Goal: Task Accomplishment & Management: Use online tool/utility

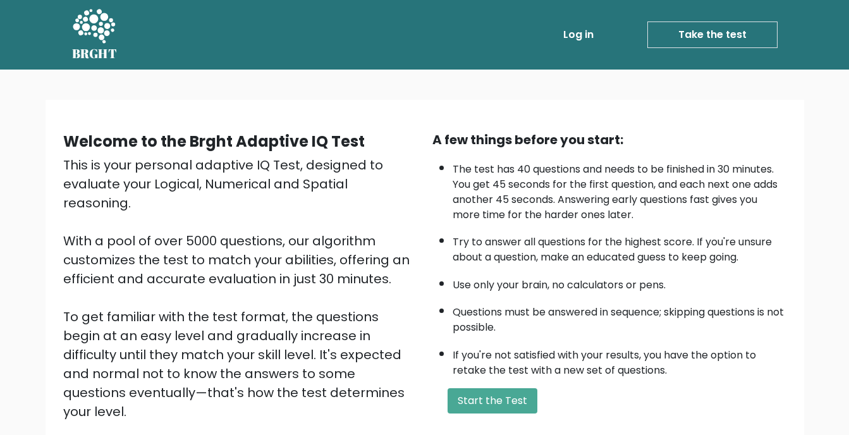
scroll to position [144, 0]
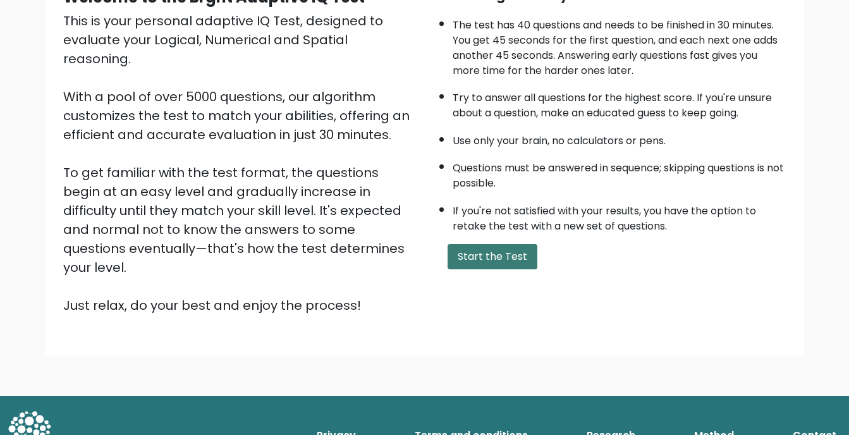
click at [521, 263] on button "Start the Test" at bounding box center [492, 256] width 90 height 25
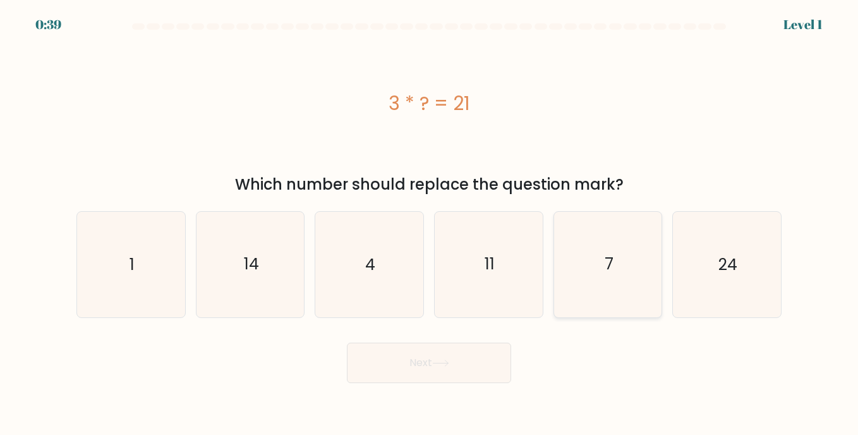
click at [605, 253] on text "7" at bounding box center [609, 264] width 9 height 22
click at [430, 224] on input "e. 7" at bounding box center [429, 220] width 1 height 6
radio input "true"
click at [458, 374] on button "Next" at bounding box center [429, 363] width 164 height 40
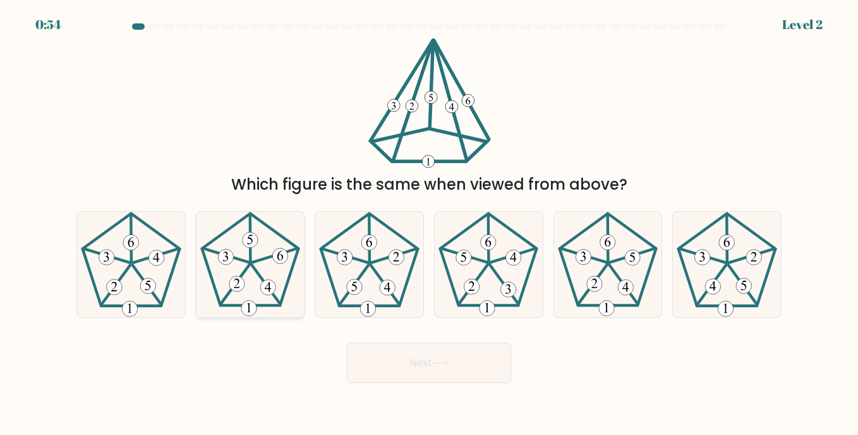
click at [276, 279] on icon at bounding box center [250, 264] width 105 height 105
click at [429, 224] on input "b." at bounding box center [429, 220] width 1 height 6
radio input "true"
click at [394, 372] on button "Next" at bounding box center [429, 363] width 164 height 40
click at [432, 372] on button "Next" at bounding box center [429, 363] width 164 height 40
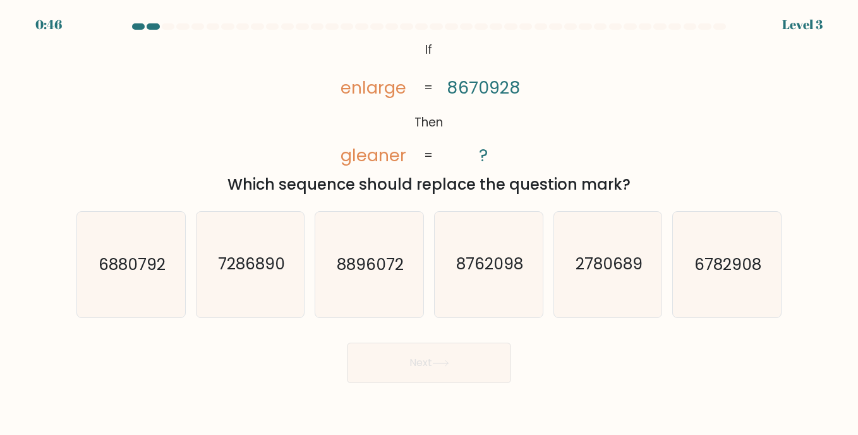
click at [413, 356] on button "Next" at bounding box center [429, 363] width 164 height 40
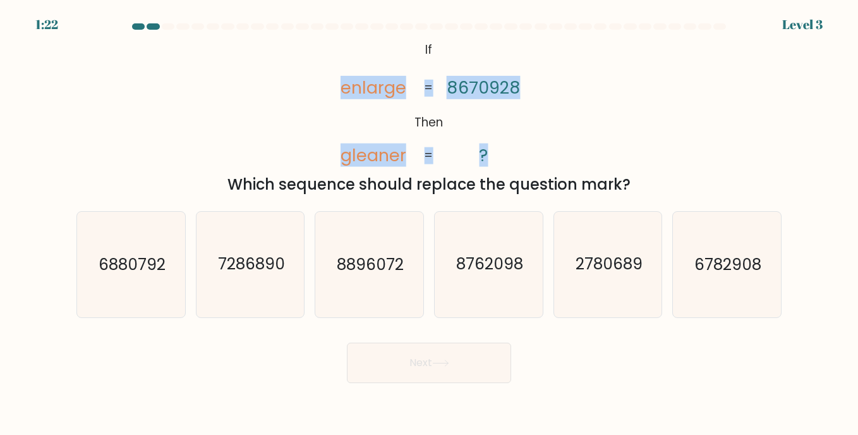
drag, startPoint x: 332, startPoint y: 89, endPoint x: 438, endPoint y: 159, distance: 126.7
click at [438, 159] on icon "@import url('https://fonts.googleapis.com/css?family=Abril+Fatface:400,100,100i…" at bounding box center [429, 103] width 212 height 130
copy icon "enlarge gleaner 8670928 ? = ="
click at [258, 81] on div "@import url('https://fonts.googleapis.com/css?family=Abril+Fatface:400,100,100i…" at bounding box center [429, 117] width 720 height 158
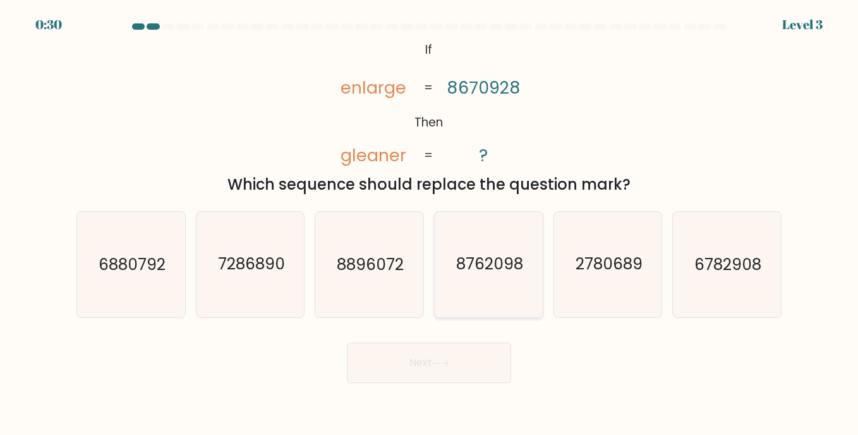
click at [482, 255] on text "8762098" at bounding box center [489, 264] width 67 height 22
click at [430, 224] on input "d. 8762098" at bounding box center [429, 220] width 1 height 6
radio input "true"
click at [443, 365] on icon at bounding box center [440, 363] width 17 height 7
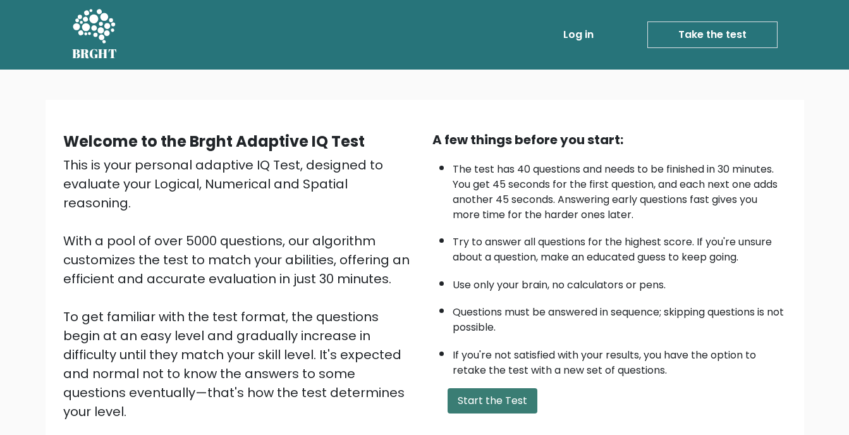
click at [486, 408] on button "Start the Test" at bounding box center [492, 400] width 90 height 25
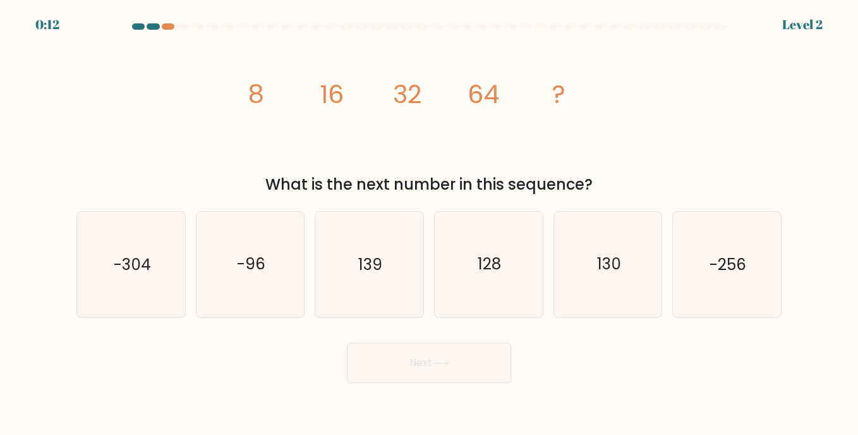
drag, startPoint x: 238, startPoint y: 100, endPoint x: 583, endPoint y: 188, distance: 356.2
click at [583, 188] on div "image/svg+xml 8 16 32 64 ? What is the next number in this sequence?" at bounding box center [429, 117] width 720 height 158
copy div "8 16 32 64 ? What is the next number in this sequence"
click at [504, 273] on icon "128" at bounding box center [488, 264] width 105 height 105
click at [430, 224] on input "d. 128" at bounding box center [429, 220] width 1 height 6
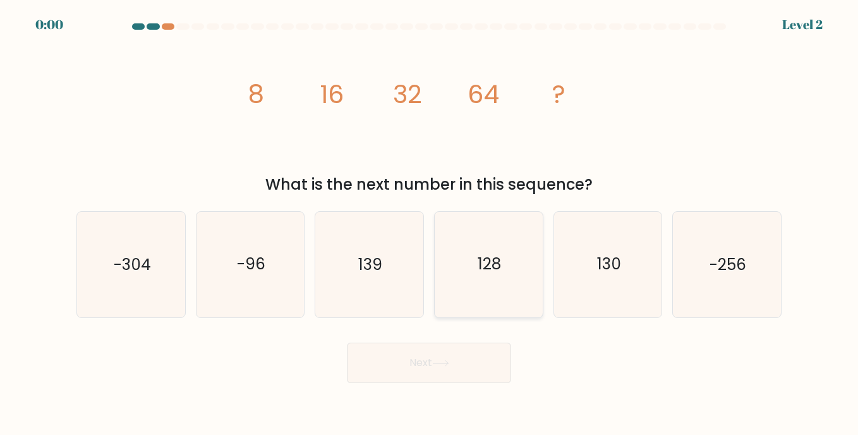
radio input "true"
click at [471, 359] on div "Next" at bounding box center [429, 358] width 720 height 50
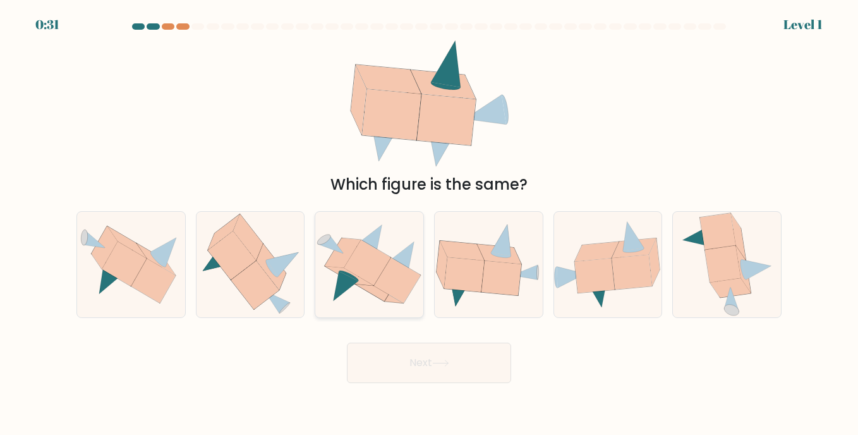
click at [382, 272] on icon at bounding box center [397, 280] width 47 height 46
click at [429, 224] on input "c." at bounding box center [429, 220] width 1 height 6
radio input "true"
click at [448, 362] on icon at bounding box center [440, 363] width 17 height 7
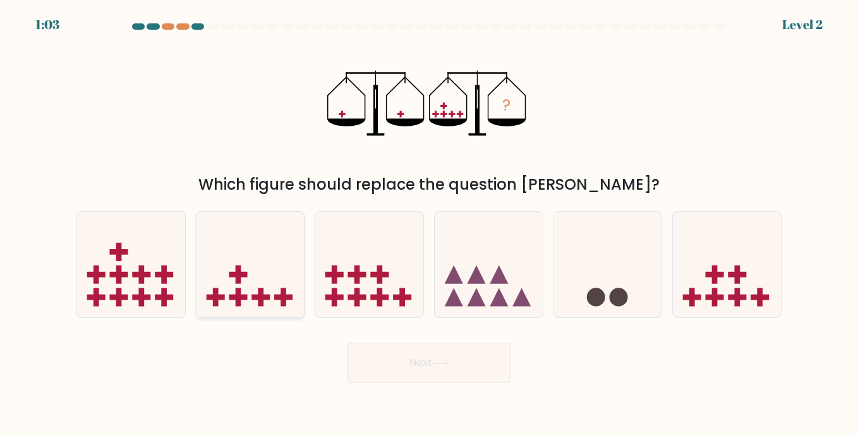
click at [267, 265] on icon at bounding box center [251, 264] width 108 height 89
click at [429, 224] on input "b." at bounding box center [429, 220] width 1 height 6
radio input "true"
click at [389, 356] on button "Next" at bounding box center [429, 363] width 164 height 40
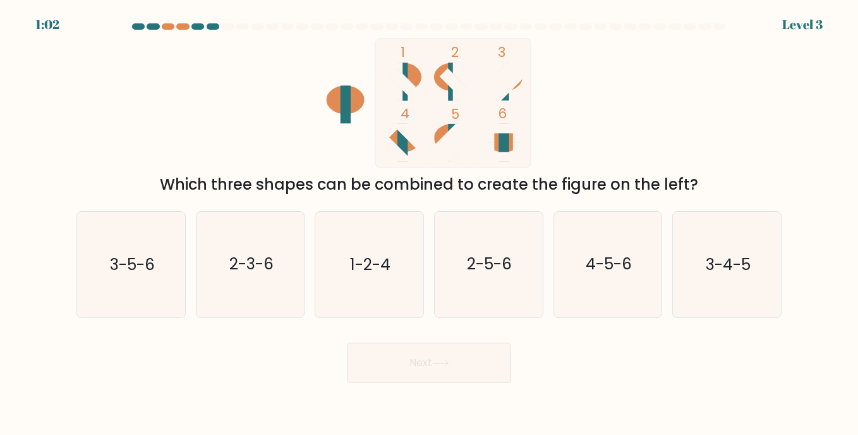
click at [422, 367] on button "Next" at bounding box center [429, 363] width 164 height 40
click at [397, 279] on icon "1-2-4" at bounding box center [369, 264] width 105 height 105
click at [429, 224] on input "c. 1-2-4" at bounding box center [429, 220] width 1 height 6
radio input "true"
click at [428, 367] on button "Next" at bounding box center [429, 363] width 164 height 40
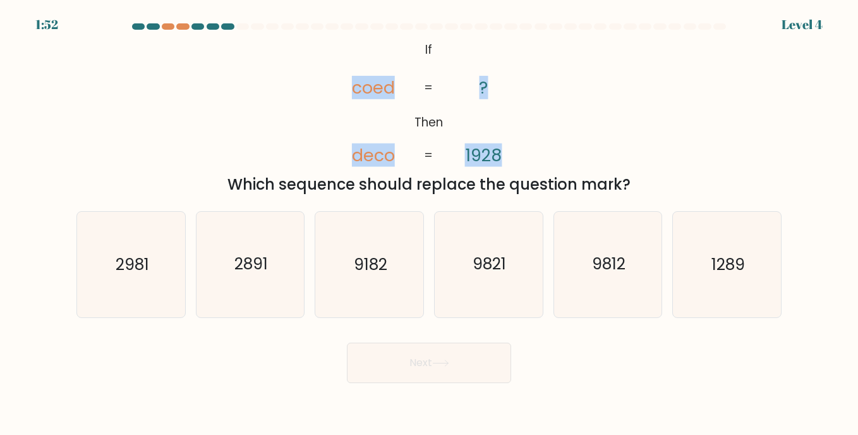
drag, startPoint x: 514, startPoint y: 163, endPoint x: 344, endPoint y: 85, distance: 186.9
click at [344, 85] on icon "@import url('https://fonts.googleapis.com/css?family=Abril+Fatface:400,100,100i…" at bounding box center [429, 103] width 212 height 130
copy icon "coed deco ? 1928"
click at [577, 110] on div "@import url('https://fonts.googleapis.com/css?family=Abril+Fatface:400,100,100i…" at bounding box center [429, 117] width 720 height 158
click at [528, 104] on icon "@import url('https://fonts.googleapis.com/css?family=Abril+Fatface:400,100,100i…" at bounding box center [429, 103] width 212 height 130
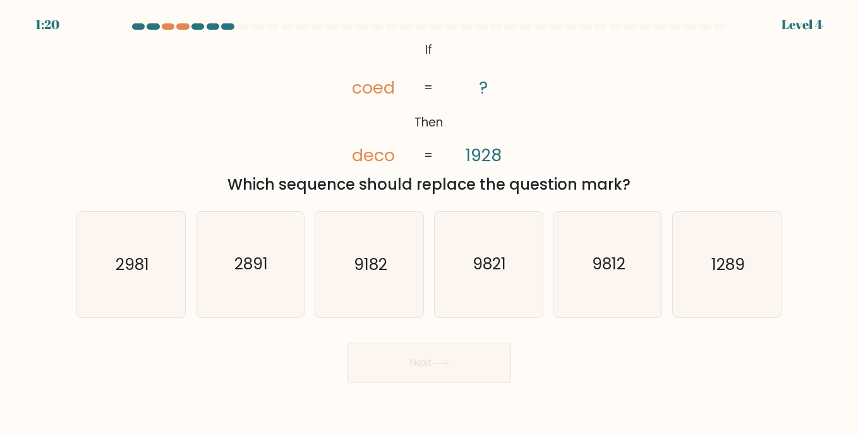
click at [528, 104] on icon "@import url('https://fonts.googleapis.com/css?family=Abril+Fatface:400,100,100i…" at bounding box center [429, 103] width 212 height 130
drag, startPoint x: 507, startPoint y: 165, endPoint x: 374, endPoint y: 164, distance: 132.7
click at [374, 164] on icon "@import url('https://fonts.googleapis.com/css?family=Abril+Fatface:400,100,100i…" at bounding box center [429, 103] width 212 height 130
drag, startPoint x: 374, startPoint y: 164, endPoint x: 520, endPoint y: 155, distance: 146.2
click at [520, 155] on icon "@import url('https://fonts.googleapis.com/css?family=Abril+Fatface:400,100,100i…" at bounding box center [429, 103] width 212 height 130
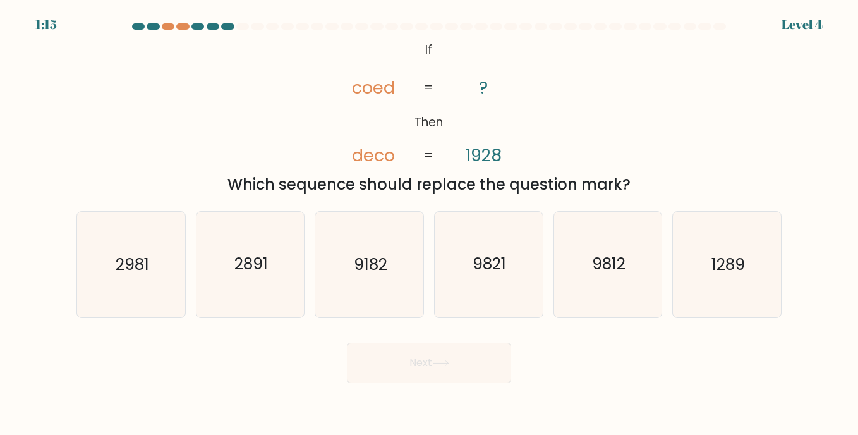
click at [501, 157] on icon "@import url('https://fonts.googleapis.com/css?family=Abril+Fatface:400,100,100i…" at bounding box center [429, 103] width 212 height 130
drag, startPoint x: 510, startPoint y: 159, endPoint x: 346, endPoint y: 154, distance: 163.8
click at [346, 154] on icon "@import url('https://fonts.googleapis.com/css?family=Abril+Fatface:400,100,100i…" at bounding box center [429, 103] width 212 height 130
copy icon "deco ? 1928"
click at [241, 271] on text "2891" at bounding box center [250, 264] width 33 height 22
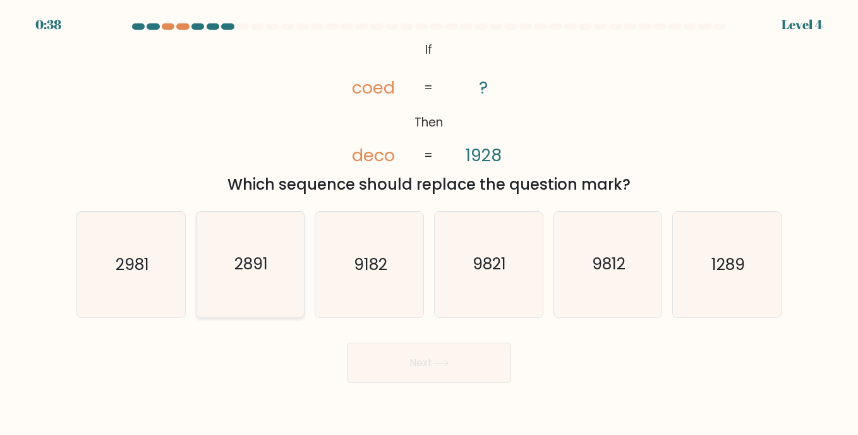
click at [429, 224] on input "b. 2891" at bounding box center [429, 220] width 1 height 6
radio input "true"
click at [458, 356] on button "Next" at bounding box center [429, 363] width 164 height 40
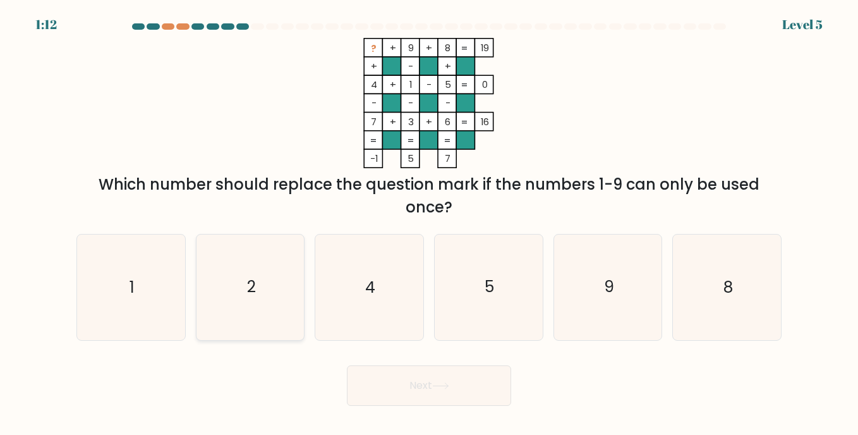
click at [236, 273] on icon "2" at bounding box center [250, 286] width 105 height 105
click at [429, 224] on input "b. 2" at bounding box center [429, 220] width 1 height 6
radio input "true"
click at [443, 382] on icon at bounding box center [440, 385] width 17 height 7
click at [415, 391] on button "Next" at bounding box center [429, 385] width 164 height 40
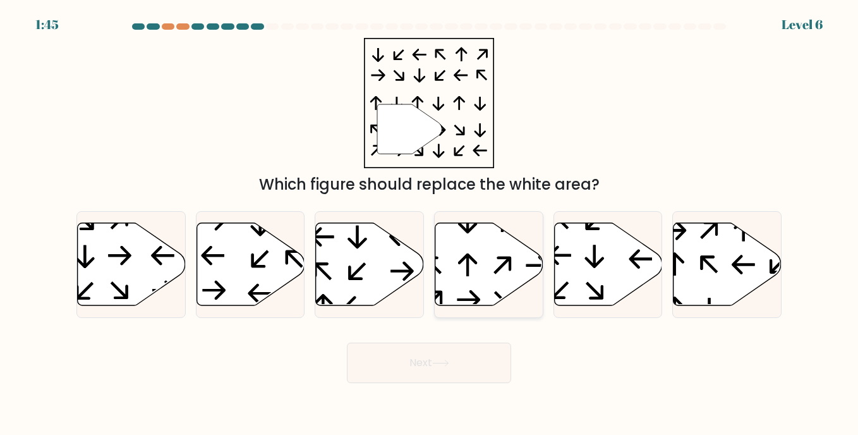
click at [471, 271] on icon at bounding box center [489, 264] width 108 height 83
click at [430, 224] on input "d." at bounding box center [429, 220] width 1 height 6
radio input "true"
click at [428, 358] on button "Next" at bounding box center [429, 363] width 164 height 40
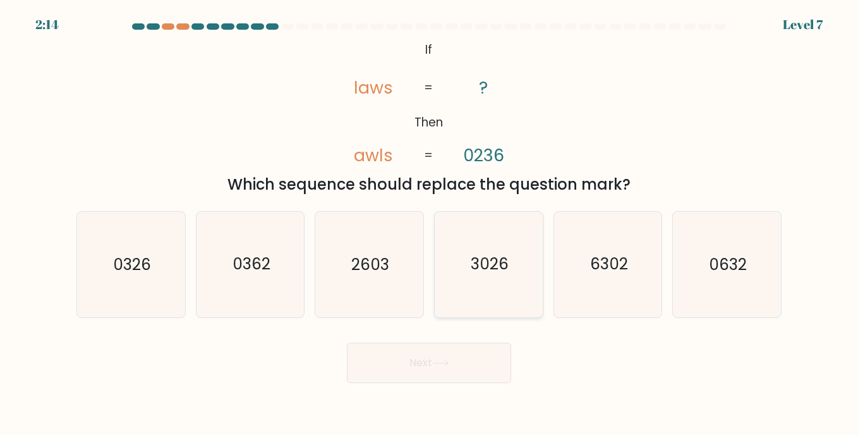
click at [481, 261] on text "3026" at bounding box center [490, 264] width 38 height 22
click at [430, 224] on input "d. 3026" at bounding box center [429, 220] width 1 height 6
radio input "true"
click at [448, 363] on icon at bounding box center [440, 363] width 15 height 6
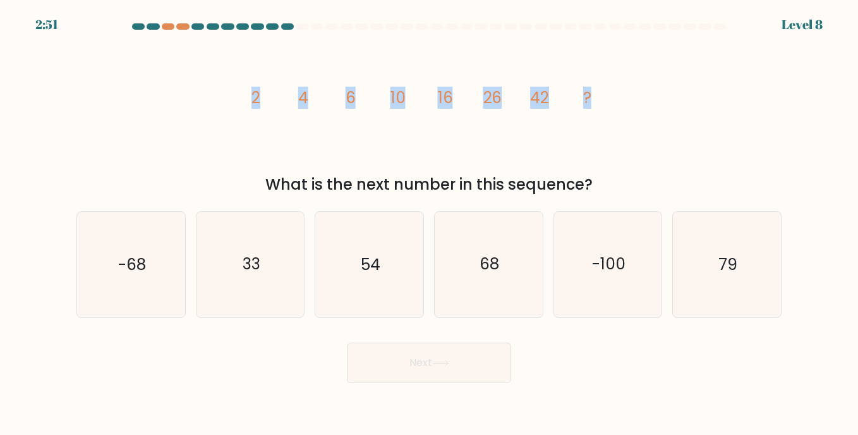
drag, startPoint x: 245, startPoint y: 93, endPoint x: 619, endPoint y: 71, distance: 374.8
click at [619, 71] on div "image/svg+xml 2 4 6 10 16 26 42 ? What is the next number in this sequence?" at bounding box center [429, 117] width 720 height 158
copy g "2 4 6 10 16 26 42 ?"
click at [472, 265] on icon "68" at bounding box center [488, 264] width 105 height 105
click at [430, 224] on input "d. 68" at bounding box center [429, 220] width 1 height 6
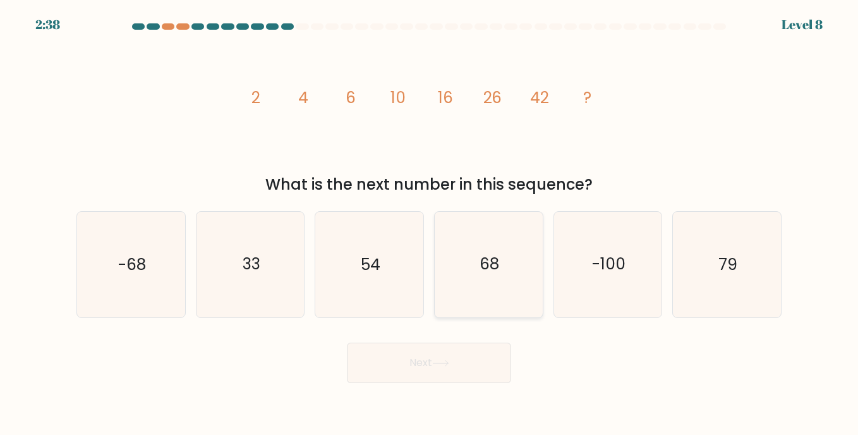
radio input "true"
click at [458, 359] on button "Next" at bounding box center [429, 363] width 164 height 40
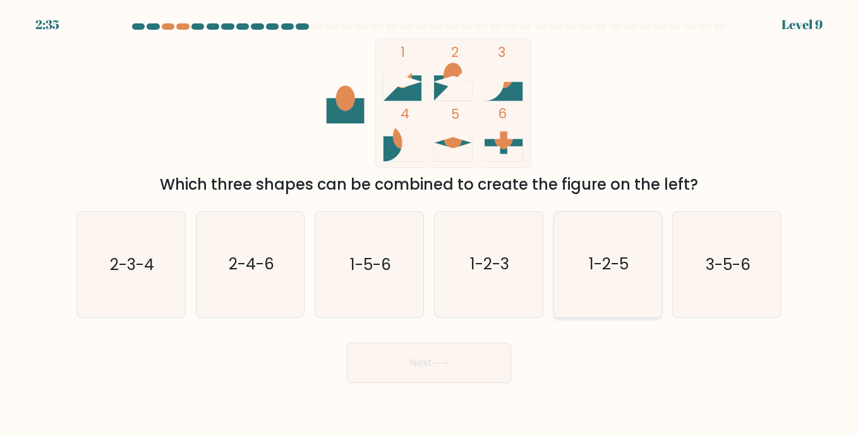
click at [594, 263] on text "1-2-5" at bounding box center [609, 264] width 40 height 22
click at [430, 224] on input "e. 1-2-5" at bounding box center [429, 220] width 1 height 6
radio input "true"
click at [472, 355] on button "Next" at bounding box center [429, 363] width 164 height 40
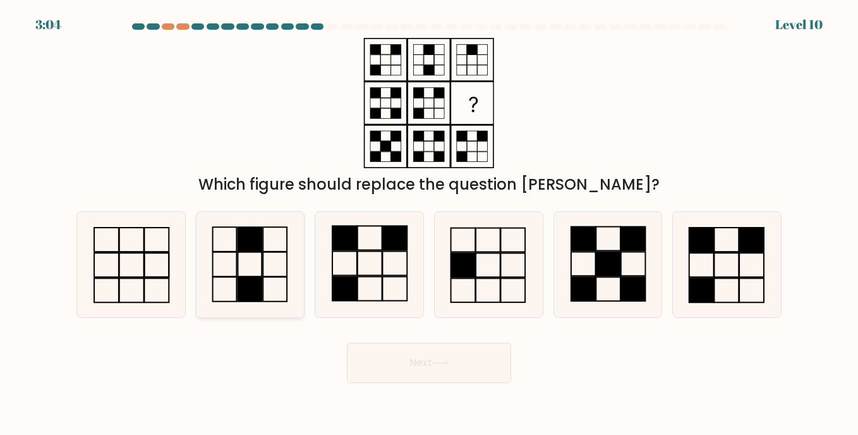
click at [253, 279] on rect at bounding box center [250, 289] width 24 height 25
click at [429, 224] on input "b." at bounding box center [429, 220] width 1 height 6
radio input "true"
click at [416, 363] on button "Next" at bounding box center [429, 363] width 164 height 40
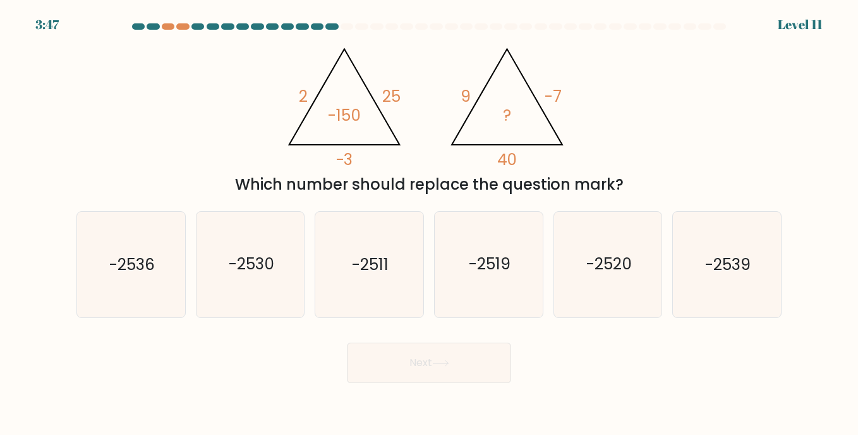
click at [432, 361] on button "Next" at bounding box center [429, 363] width 164 height 40
click at [614, 262] on text "-2520" at bounding box center [610, 264] width 46 height 22
click at [430, 224] on input "e. -2520" at bounding box center [429, 220] width 1 height 6
radio input "true"
click at [465, 368] on button "Next" at bounding box center [429, 363] width 164 height 40
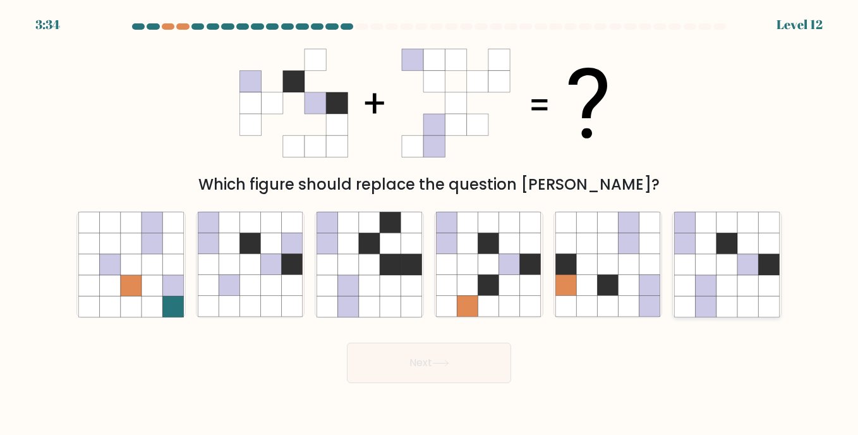
click at [711, 272] on icon at bounding box center [706, 264] width 21 height 21
click at [430, 224] on input "f." at bounding box center [429, 220] width 1 height 6
radio input "true"
click at [447, 367] on button "Next" at bounding box center [429, 363] width 164 height 40
click at [423, 360] on button "Next" at bounding box center [429, 363] width 164 height 40
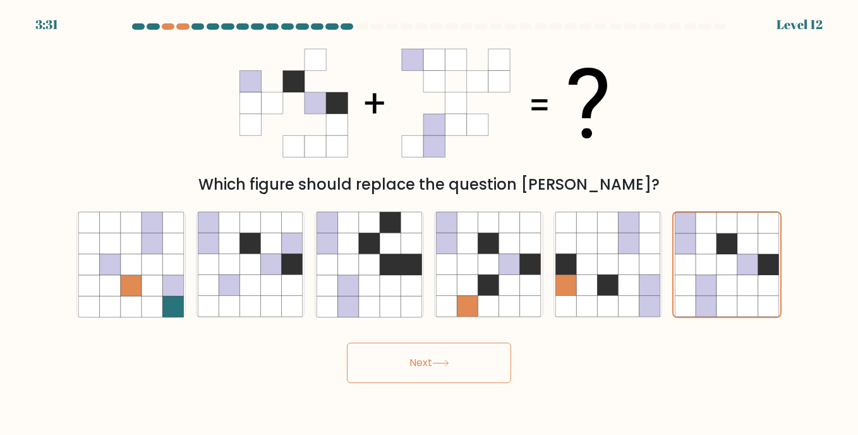
click at [422, 359] on button "Next" at bounding box center [429, 363] width 164 height 40
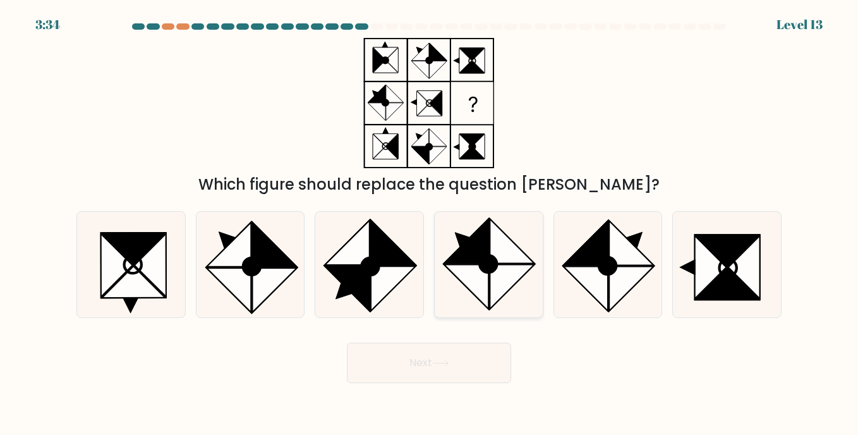
click at [478, 255] on icon at bounding box center [466, 241] width 44 height 44
click at [430, 224] on input "d." at bounding box center [429, 220] width 1 height 6
radio input "true"
click at [433, 384] on body "3:33 Level 13" at bounding box center [429, 217] width 858 height 435
click at [433, 360] on button "Next" at bounding box center [429, 363] width 164 height 40
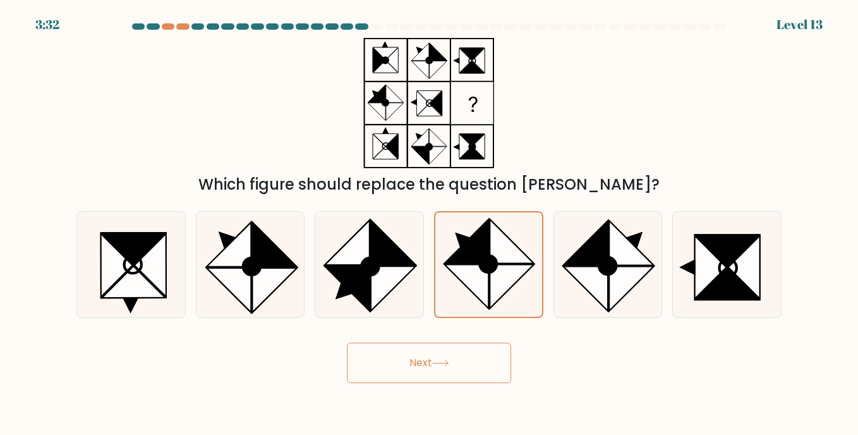
click at [433, 360] on button "Next" at bounding box center [429, 363] width 164 height 40
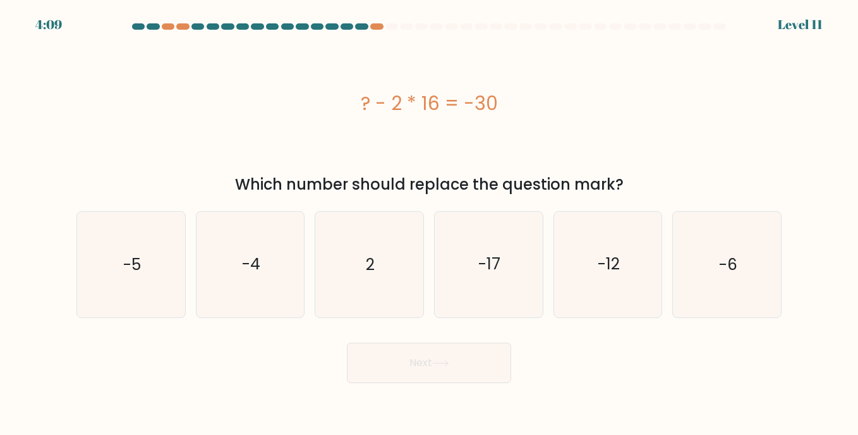
drag, startPoint x: 362, startPoint y: 106, endPoint x: 522, endPoint y: 112, distance: 160.6
click at [522, 112] on div "? - 2 * 16 = -30" at bounding box center [428, 103] width 705 height 28
copy div "? - 2 * 16 = -30"
click at [364, 264] on icon "2" at bounding box center [369, 264] width 105 height 105
click at [429, 224] on input "c. 2" at bounding box center [429, 220] width 1 height 6
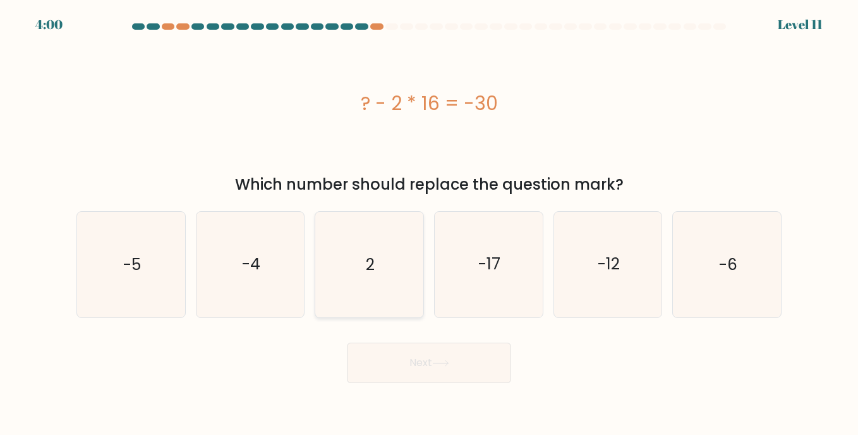
radio input "true"
click at [425, 349] on button "Next" at bounding box center [429, 363] width 164 height 40
click at [427, 360] on button "Next" at bounding box center [429, 363] width 164 height 40
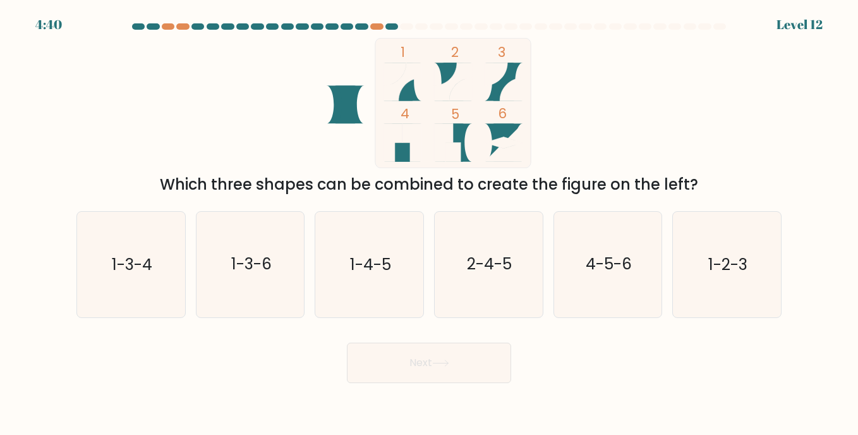
drag, startPoint x: 513, startPoint y: 156, endPoint x: 338, endPoint y: 70, distance: 194.7
click at [338, 70] on icon "1 2 3 4 5 6" at bounding box center [429, 103] width 340 height 130
click at [731, 265] on text "1-2-3" at bounding box center [727, 264] width 39 height 22
click at [430, 224] on input "f. 1-2-3" at bounding box center [429, 220] width 1 height 6
radio input "true"
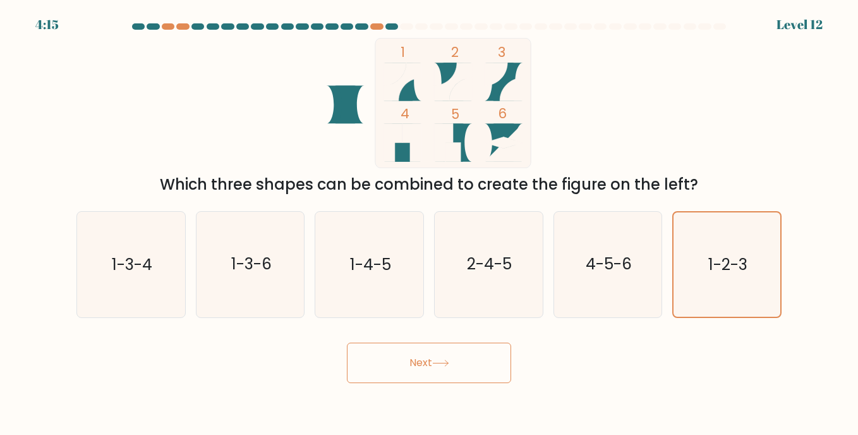
click at [427, 363] on button "Next" at bounding box center [429, 363] width 164 height 40
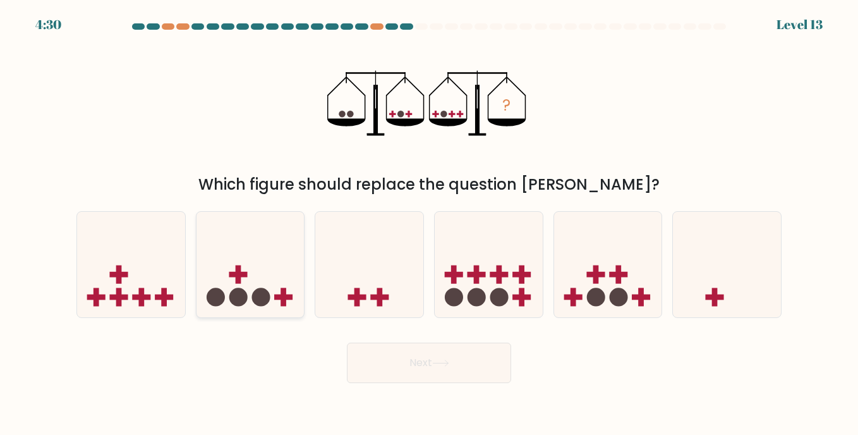
click at [257, 296] on circle at bounding box center [261, 297] width 18 height 18
click at [429, 224] on input "b." at bounding box center [429, 220] width 1 height 6
radio input "true"
click at [445, 363] on icon at bounding box center [440, 363] width 17 height 7
click at [435, 363] on button "Next" at bounding box center [429, 363] width 164 height 40
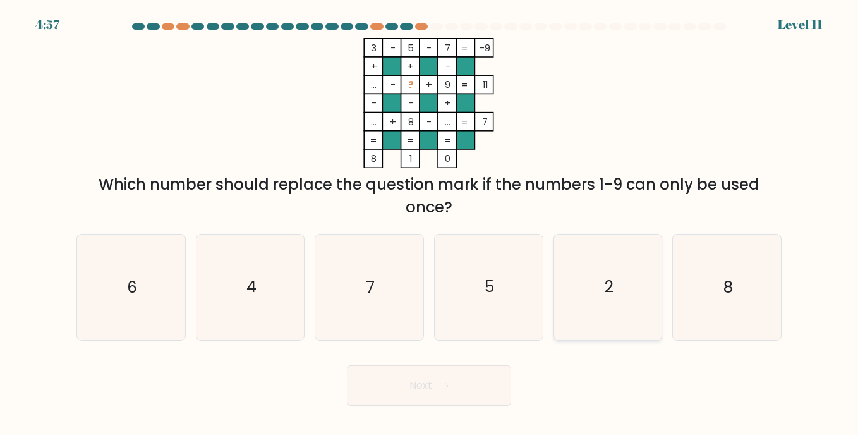
click at [612, 294] on text "2" at bounding box center [609, 287] width 9 height 22
click at [430, 224] on input "e. 2" at bounding box center [429, 220] width 1 height 6
radio input "true"
click at [430, 377] on button "Next" at bounding box center [429, 385] width 164 height 40
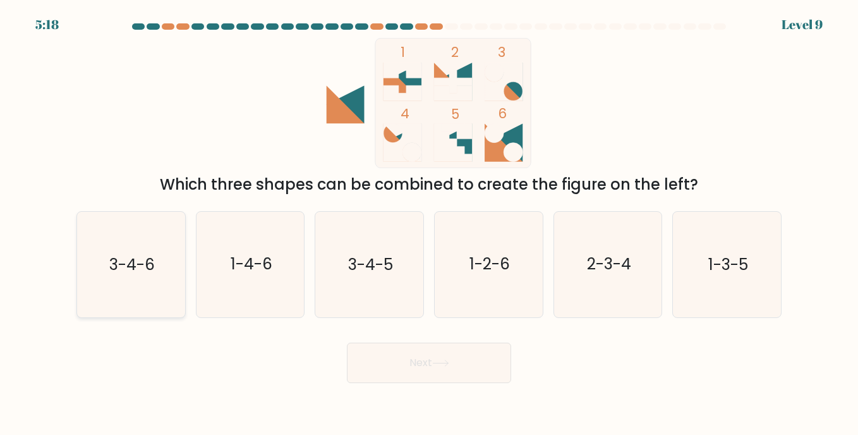
click at [138, 264] on text "3-4-6" at bounding box center [132, 264] width 46 height 22
click at [429, 224] on input "a. 3-4-6" at bounding box center [429, 220] width 1 height 6
radio input "true"
click at [451, 370] on button "Next" at bounding box center [429, 363] width 164 height 40
click at [419, 359] on button "Next" at bounding box center [429, 363] width 164 height 40
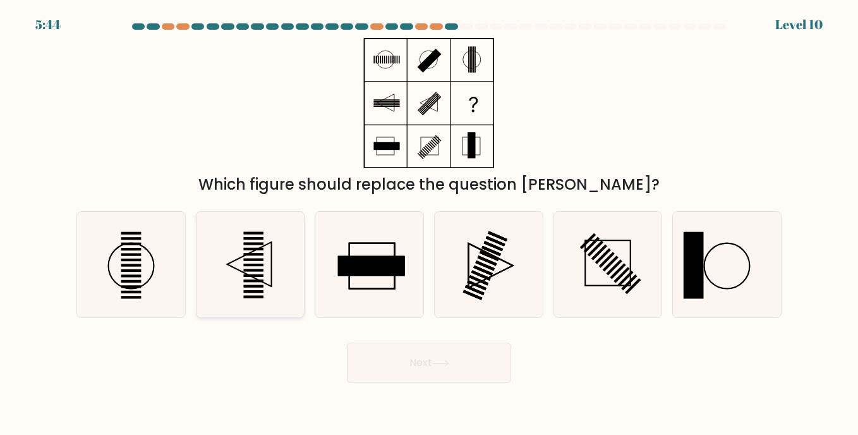
click at [259, 266] on rect at bounding box center [253, 265] width 20 height 3
click at [429, 224] on input "b." at bounding box center [429, 220] width 1 height 6
radio input "true"
click at [697, 267] on rect at bounding box center [694, 265] width 20 height 66
click at [430, 224] on input "f." at bounding box center [429, 220] width 1 height 6
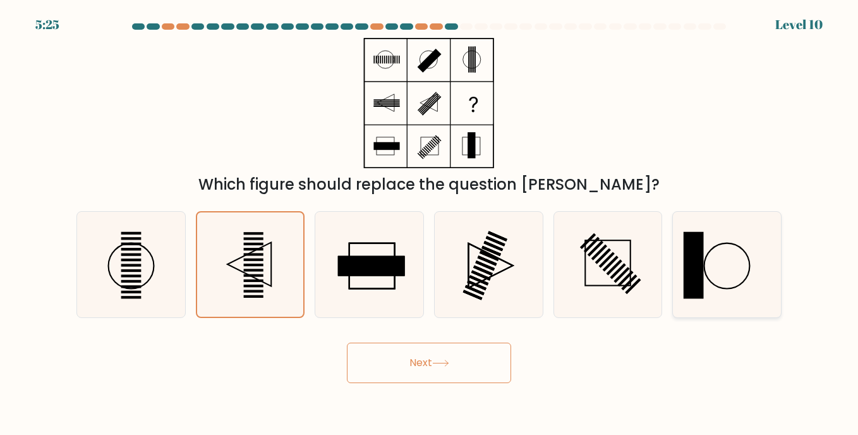
radio input "true"
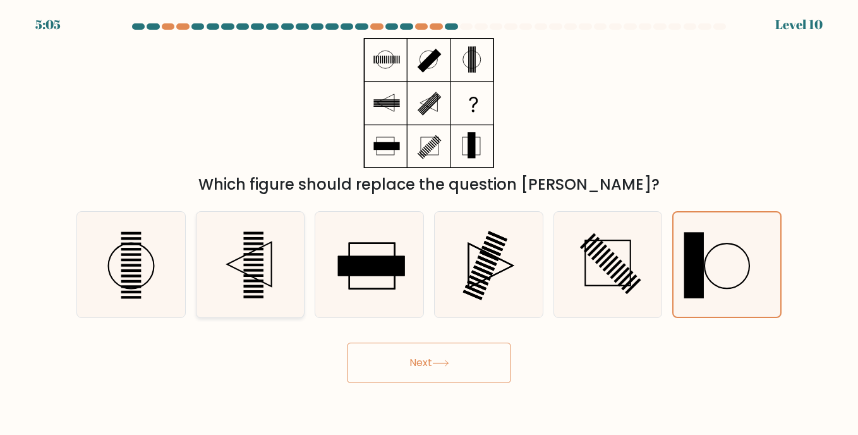
click at [252, 264] on icon at bounding box center [250, 264] width 105 height 105
click at [429, 224] on input "b." at bounding box center [429, 220] width 1 height 6
radio input "true"
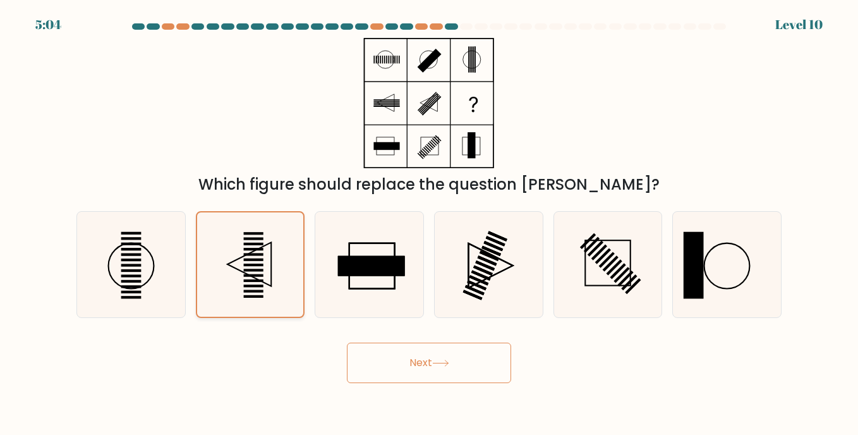
click at [252, 264] on icon at bounding box center [250, 264] width 104 height 104
click at [429, 224] on input "b." at bounding box center [429, 220] width 1 height 6
click at [446, 362] on icon at bounding box center [440, 363] width 17 height 7
click at [420, 356] on button "Next" at bounding box center [429, 363] width 164 height 40
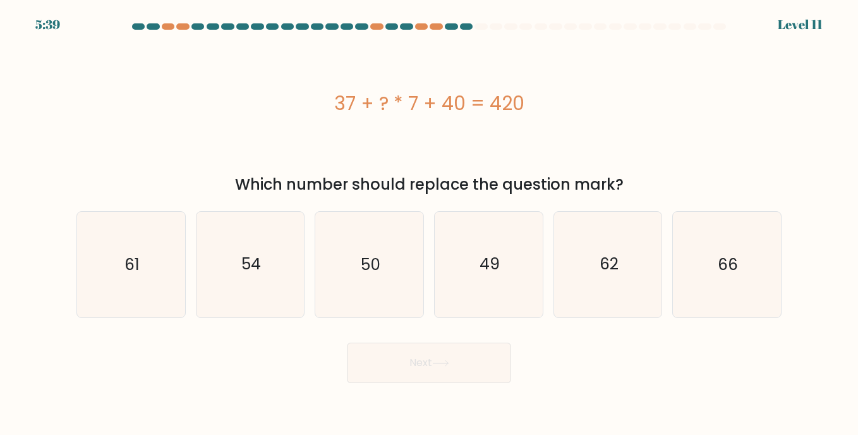
drag, startPoint x: 513, startPoint y: 100, endPoint x: 271, endPoint y: 99, distance: 242.1
click at [271, 99] on div "37 + ? * 7 + 40 = 420" at bounding box center [428, 103] width 705 height 28
copy div "37 + ? * 7 + 40 = 420"
click at [479, 276] on icon "49" at bounding box center [488, 264] width 105 height 105
click at [430, 224] on input "d. 49" at bounding box center [429, 220] width 1 height 6
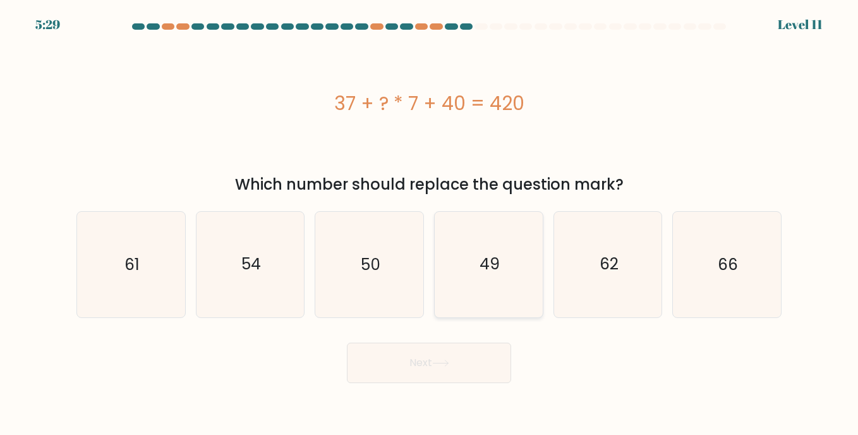
radio input "true"
click at [471, 362] on button "Next" at bounding box center [429, 363] width 164 height 40
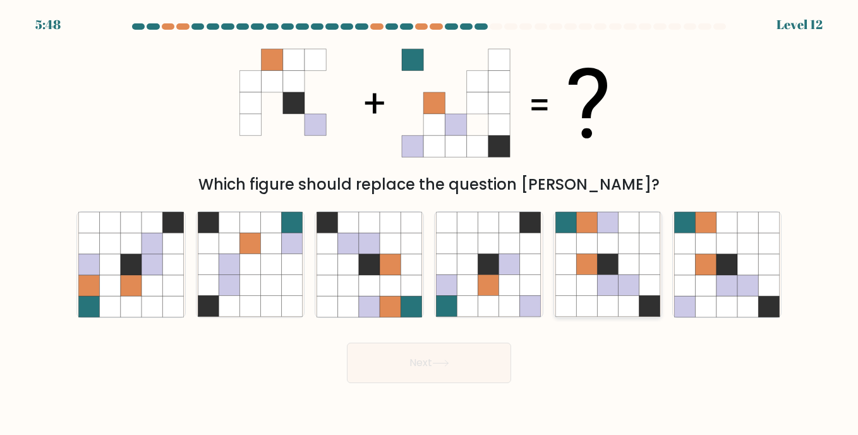
click at [628, 278] on icon at bounding box center [629, 285] width 21 height 21
click at [430, 224] on input "e." at bounding box center [429, 220] width 1 height 6
radio input "true"
click at [628, 278] on icon at bounding box center [628, 285] width 21 height 21
click at [430, 224] on input "e." at bounding box center [429, 220] width 1 height 6
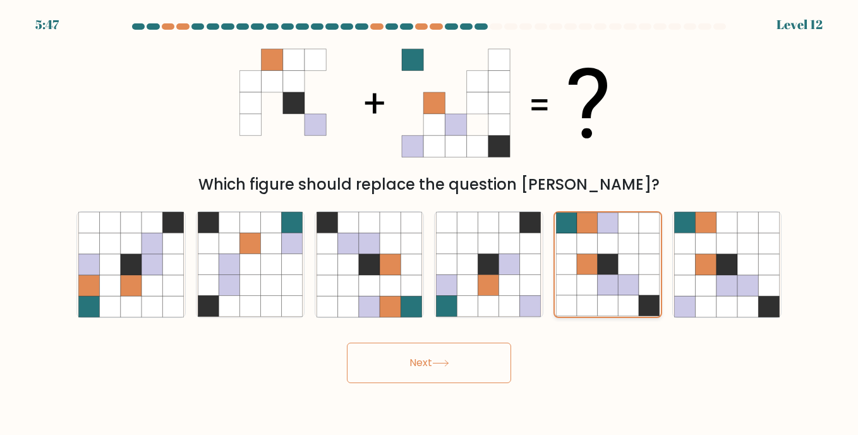
click at [628, 278] on icon at bounding box center [628, 285] width 21 height 21
click at [430, 224] on input "e." at bounding box center [429, 220] width 1 height 6
click at [729, 287] on icon at bounding box center [727, 285] width 21 height 21
click at [430, 224] on input "f." at bounding box center [429, 220] width 1 height 6
radio input "true"
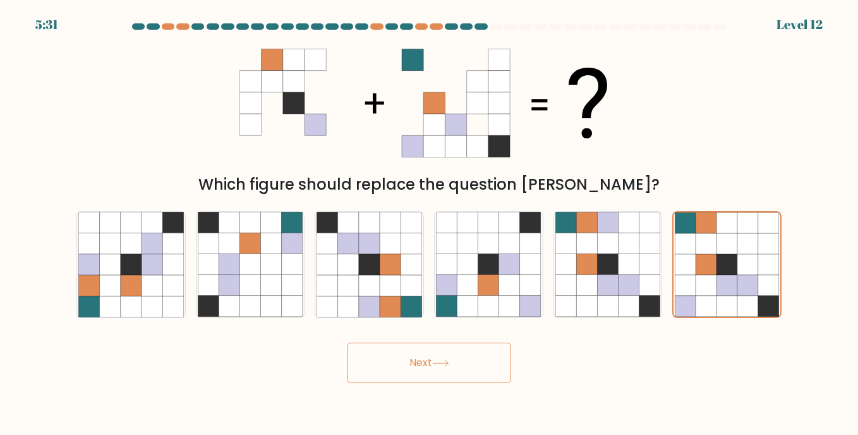
click at [449, 365] on icon at bounding box center [440, 363] width 17 height 7
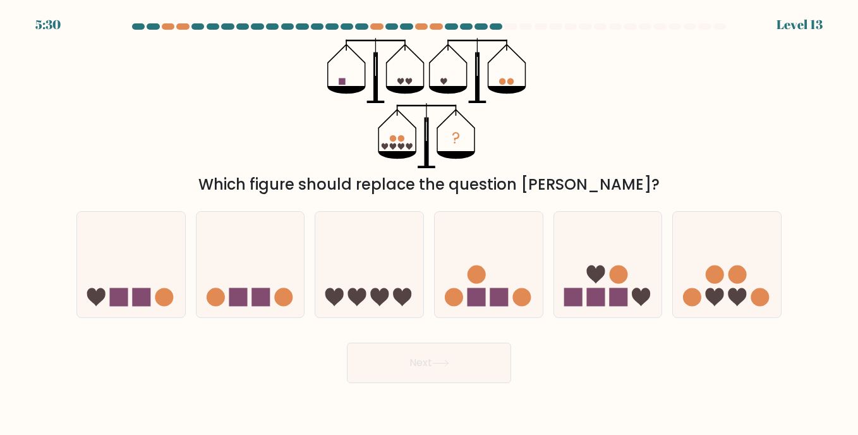
click at [445, 360] on icon at bounding box center [440, 363] width 17 height 7
click at [389, 266] on icon at bounding box center [369, 264] width 108 height 89
click at [429, 224] on input "c." at bounding box center [429, 220] width 1 height 6
radio input "true"
click at [410, 351] on button "Next" at bounding box center [429, 363] width 164 height 40
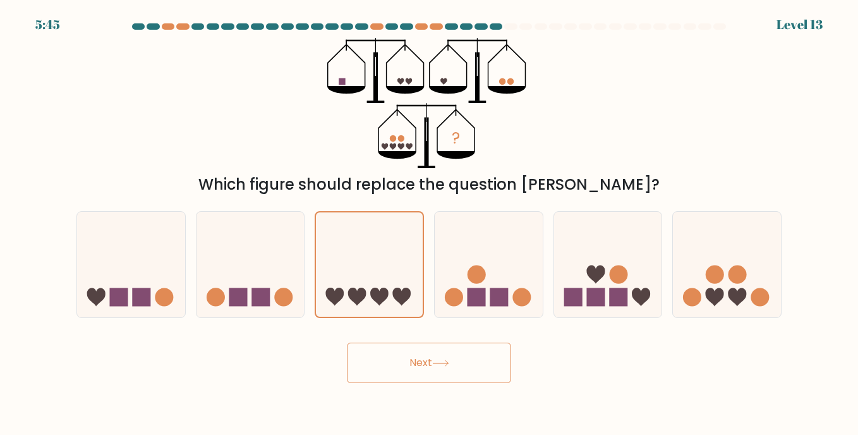
click at [443, 362] on icon at bounding box center [440, 363] width 17 height 7
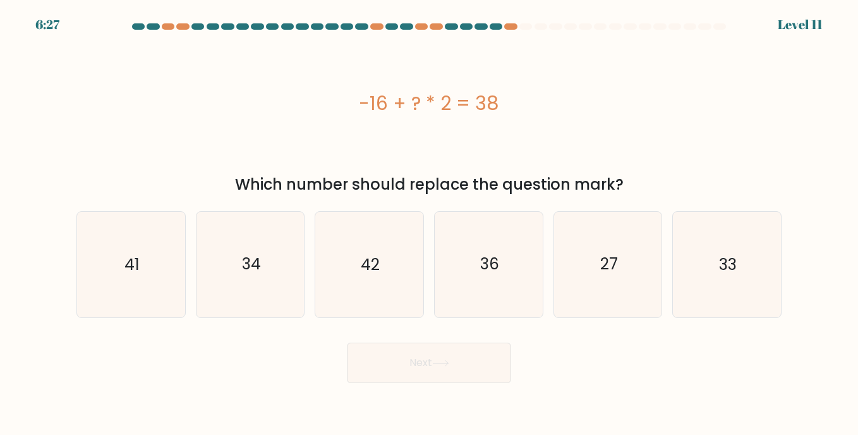
drag, startPoint x: 295, startPoint y: 114, endPoint x: 534, endPoint y: 118, distance: 239.6
click at [534, 118] on div "-16 + ? * 2 = 38" at bounding box center [428, 103] width 705 height 130
copy div "-16 + ? * 2 = 38"
drag, startPoint x: 612, startPoint y: 258, endPoint x: 599, endPoint y: 267, distance: 16.0
click at [608, 260] on text "27" at bounding box center [609, 264] width 18 height 22
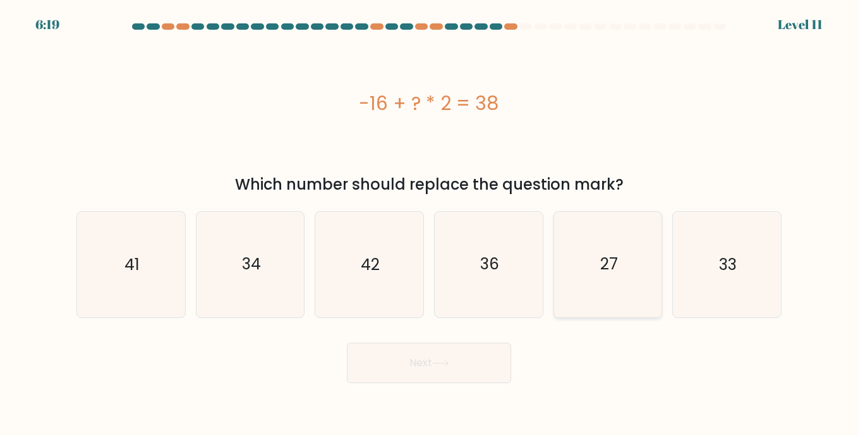
click at [430, 224] on input "e. 27" at bounding box center [429, 220] width 1 height 6
radio input "true"
click at [494, 360] on button "Next" at bounding box center [429, 363] width 164 height 40
click at [438, 358] on button "Next" at bounding box center [429, 363] width 164 height 40
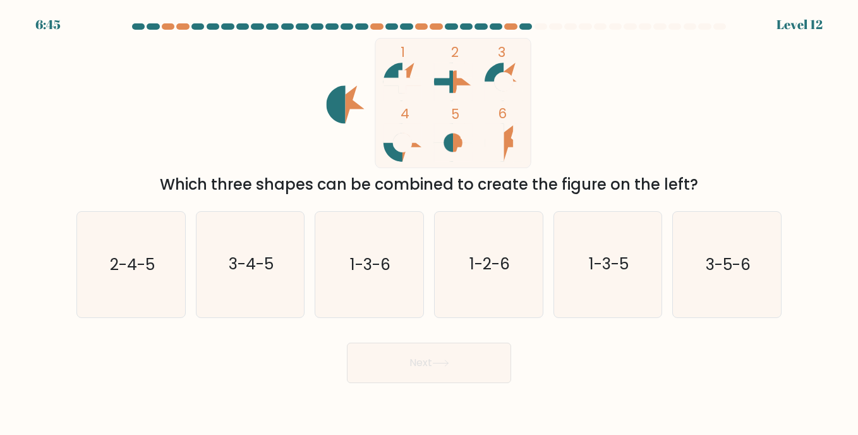
click at [489, 75] on icon at bounding box center [494, 82] width 19 height 38
click at [233, 258] on text "3-4-5" at bounding box center [251, 264] width 45 height 22
click at [429, 224] on input "b. 3-4-5" at bounding box center [429, 220] width 1 height 6
radio input "true"
click at [422, 367] on button "Next" at bounding box center [429, 363] width 164 height 40
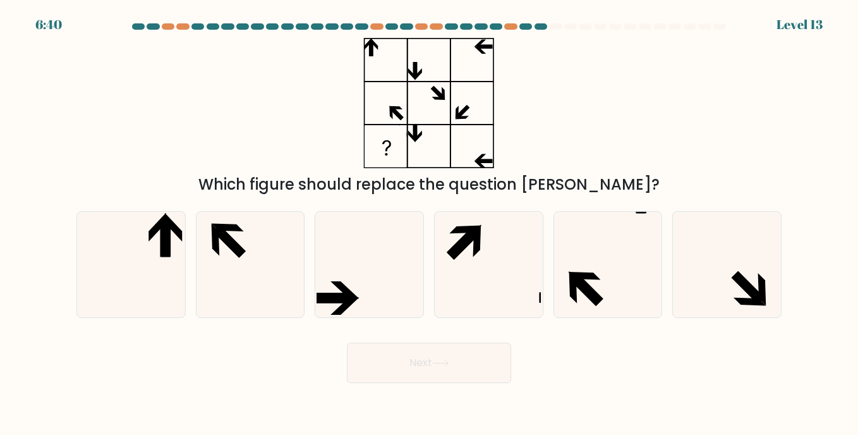
click at [422, 367] on button "Next" at bounding box center [429, 363] width 164 height 40
drag, startPoint x: 542, startPoint y: 327, endPoint x: 564, endPoint y: 353, distance: 33.7
click at [544, 328] on form at bounding box center [429, 203] width 858 height 360
click at [138, 262] on icon at bounding box center [130, 264] width 105 height 105
click at [429, 224] on input "a." at bounding box center [429, 220] width 1 height 6
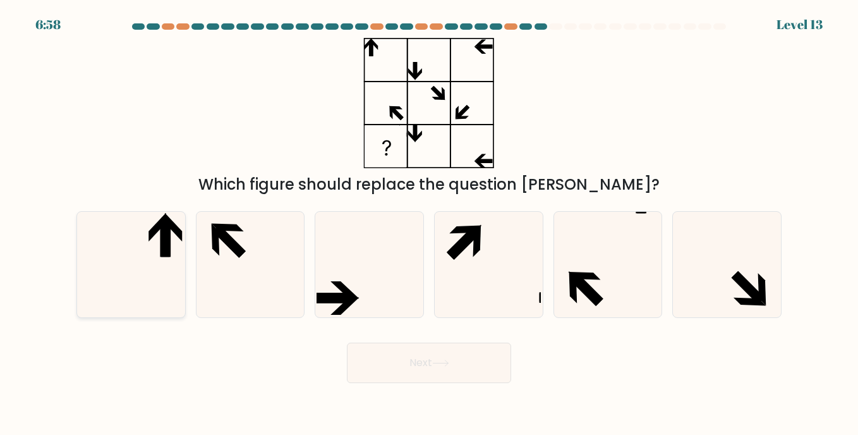
radio input "true"
click at [426, 364] on button "Next" at bounding box center [429, 363] width 164 height 40
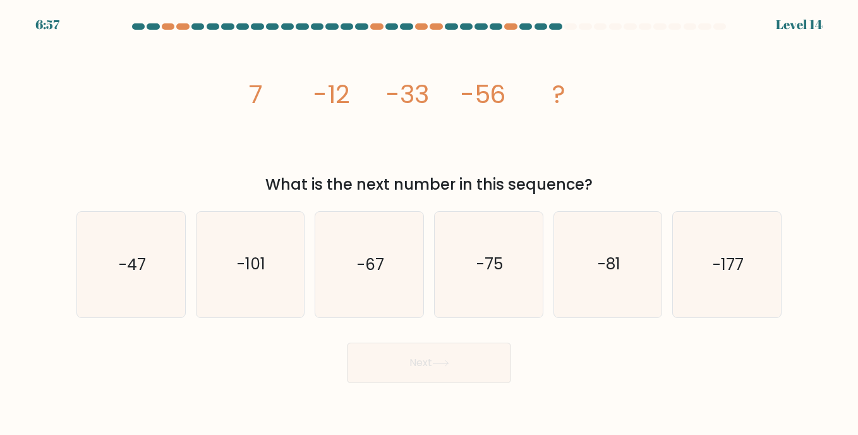
click at [413, 360] on button "Next" at bounding box center [429, 363] width 164 height 40
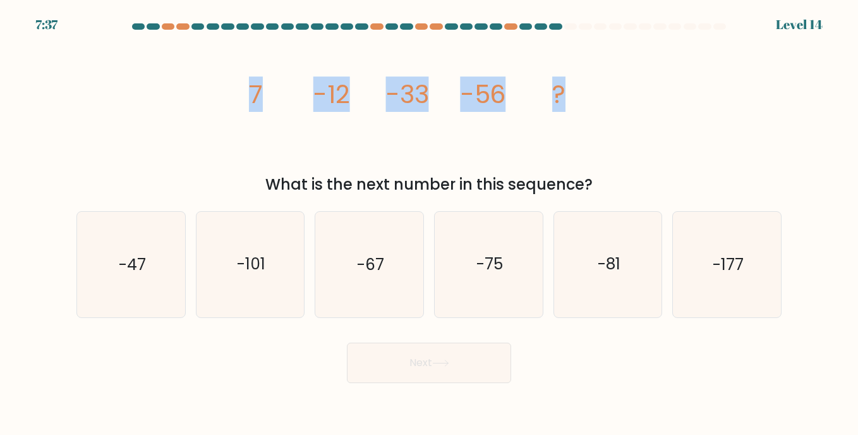
drag, startPoint x: 587, startPoint y: 97, endPoint x: 223, endPoint y: 102, distance: 364.1
click at [223, 102] on div "image/svg+xml 7 -12 -33 -56 ? What is the next number in this sequence?" at bounding box center [429, 117] width 720 height 158
copy g "7 -12 -33 -56 ?"
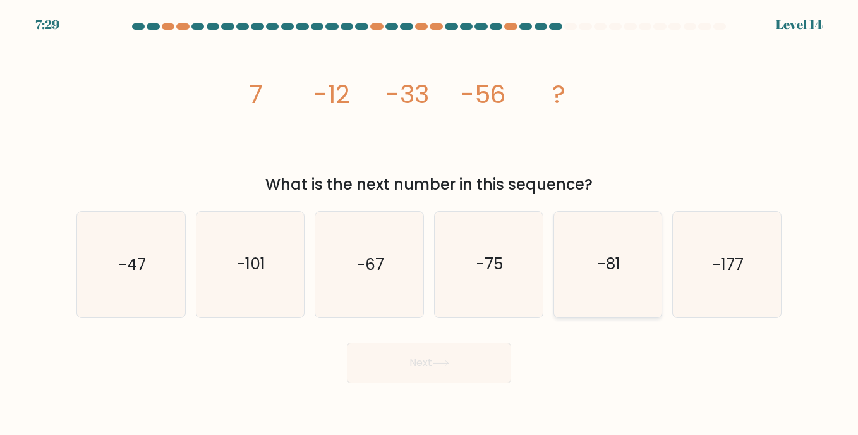
click at [602, 250] on icon "-81" at bounding box center [608, 264] width 105 height 105
click at [430, 224] on input "e. -81" at bounding box center [429, 220] width 1 height 6
radio input "true"
click at [454, 358] on button "Next" at bounding box center [429, 363] width 164 height 40
click at [422, 367] on button "Next" at bounding box center [429, 363] width 164 height 40
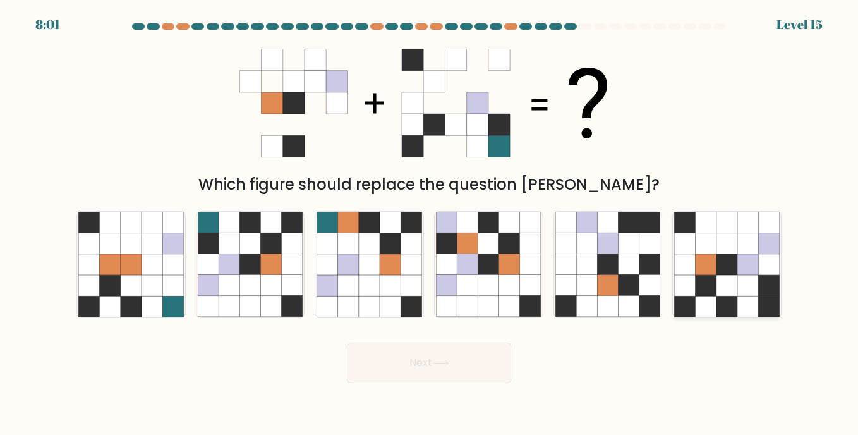
click at [738, 260] on icon at bounding box center [727, 264] width 21 height 21
click at [430, 224] on input "f." at bounding box center [429, 220] width 1 height 6
radio input "true"
click at [736, 291] on icon at bounding box center [727, 285] width 21 height 21
click at [430, 224] on input "f." at bounding box center [429, 220] width 1 height 6
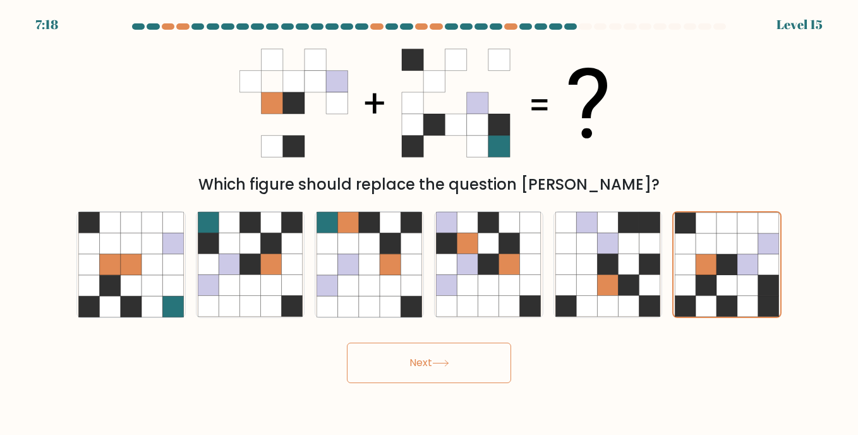
click at [423, 373] on button "Next" at bounding box center [429, 363] width 164 height 40
click at [415, 350] on button "Next" at bounding box center [429, 363] width 164 height 40
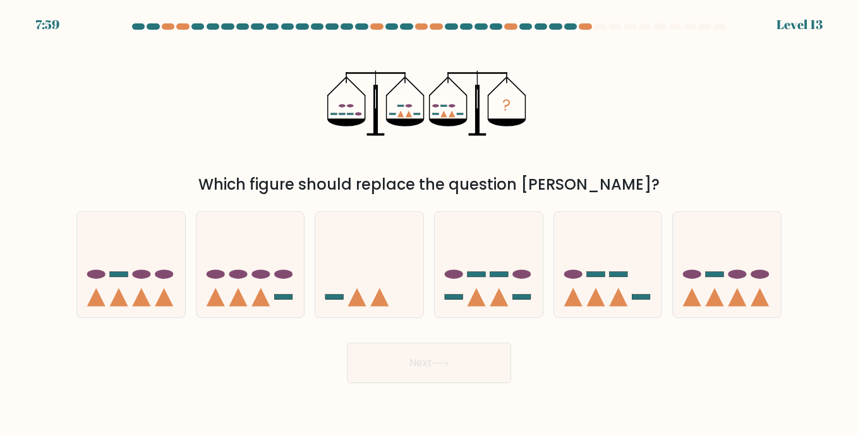
drag, startPoint x: 331, startPoint y: 119, endPoint x: 344, endPoint y: 114, distance: 14.6
click at [344, 114] on g at bounding box center [375, 103] width 97 height 65
click at [496, 283] on icon at bounding box center [489, 264] width 108 height 89
click at [430, 224] on input "d." at bounding box center [429, 220] width 1 height 6
radio input "true"
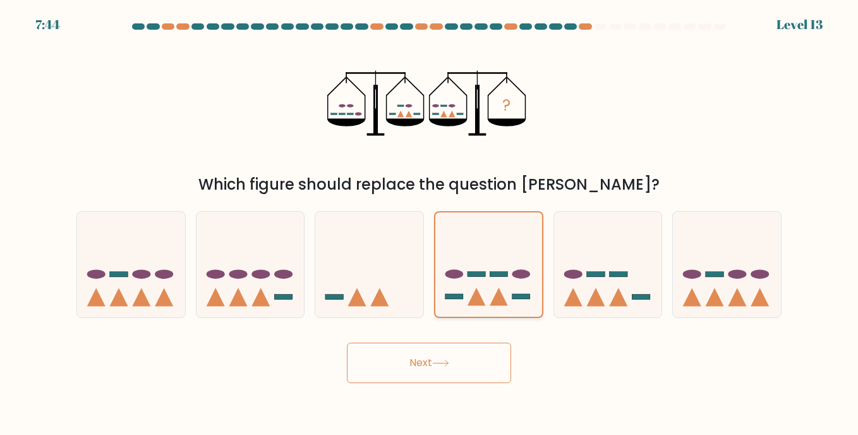
click at [496, 283] on icon at bounding box center [488, 265] width 107 height 88
click at [430, 224] on input "d." at bounding box center [429, 220] width 1 height 6
drag, startPoint x: 496, startPoint y: 283, endPoint x: 479, endPoint y: 355, distance: 74.0
click at [479, 355] on button "Next" at bounding box center [429, 363] width 164 height 40
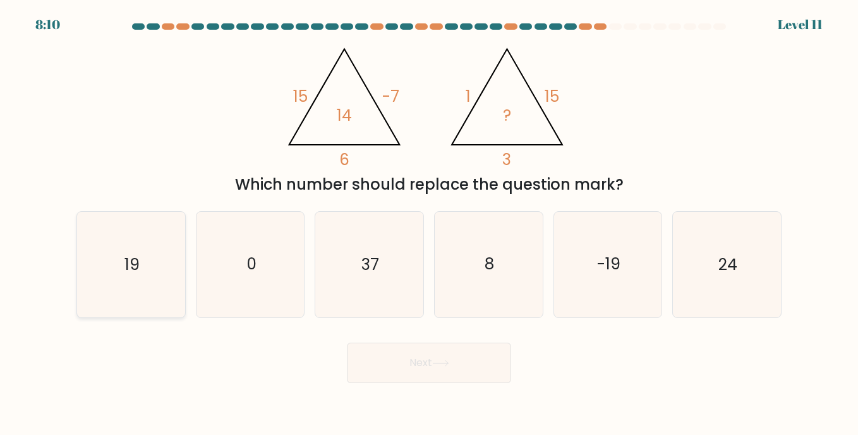
click at [142, 264] on icon "19" at bounding box center [130, 264] width 105 height 105
click at [429, 224] on input "a. 19" at bounding box center [429, 220] width 1 height 6
radio input "true"
click at [405, 362] on button "Next" at bounding box center [429, 363] width 164 height 40
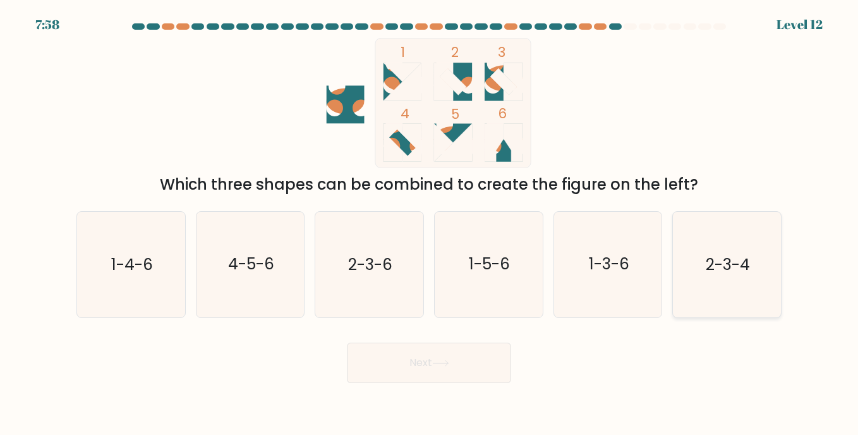
click at [740, 262] on text "2-3-4" at bounding box center [728, 264] width 44 height 22
click at [430, 224] on input "f. 2-3-4" at bounding box center [429, 220] width 1 height 6
radio input "true"
click at [450, 370] on button "Next" at bounding box center [429, 363] width 164 height 40
click at [424, 370] on button "Next" at bounding box center [429, 363] width 164 height 40
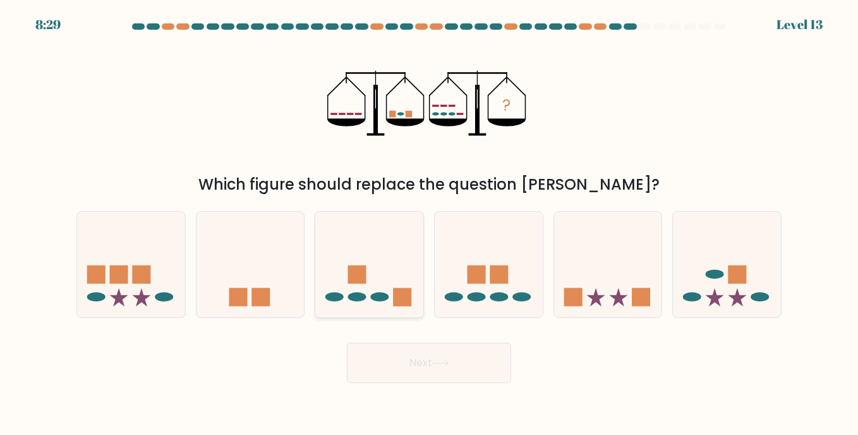
click at [367, 272] on rect at bounding box center [357, 274] width 18 height 18
click at [429, 224] on input "c." at bounding box center [429, 220] width 1 height 6
radio input "true"
click at [382, 371] on button "Next" at bounding box center [429, 363] width 164 height 40
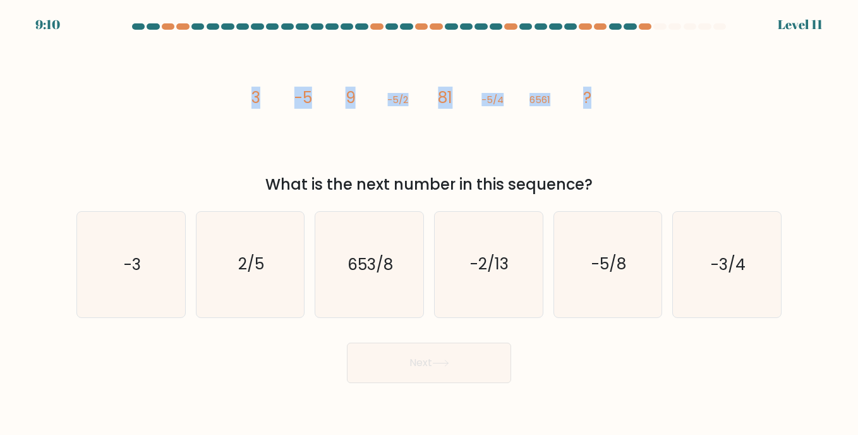
drag, startPoint x: 239, startPoint y: 102, endPoint x: 602, endPoint y: 85, distance: 363.2
click at [602, 85] on div "image/svg+xml 3 -5 9 -5/2 81 -5/4 6561 ? What is the next number in this sequen…" at bounding box center [429, 117] width 720 height 158
copy g "3 -5 9 -5/2 81 -5/4 6561 ?"
click at [626, 265] on text "-5/8" at bounding box center [609, 264] width 35 height 22
click at [430, 224] on input "e. -5/8" at bounding box center [429, 220] width 1 height 6
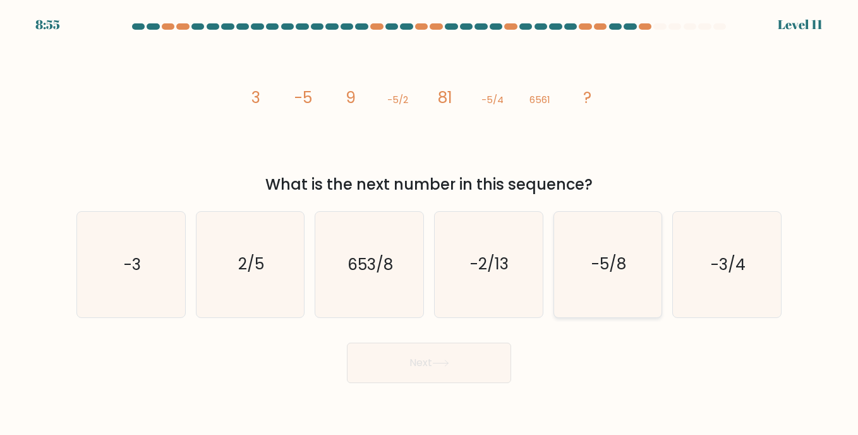
radio input "true"
click at [471, 358] on button "Next" at bounding box center [429, 363] width 164 height 40
click at [409, 363] on button "Next" at bounding box center [429, 363] width 164 height 40
click at [415, 367] on button "Next" at bounding box center [429, 363] width 164 height 40
click at [418, 367] on button "Next" at bounding box center [429, 363] width 164 height 40
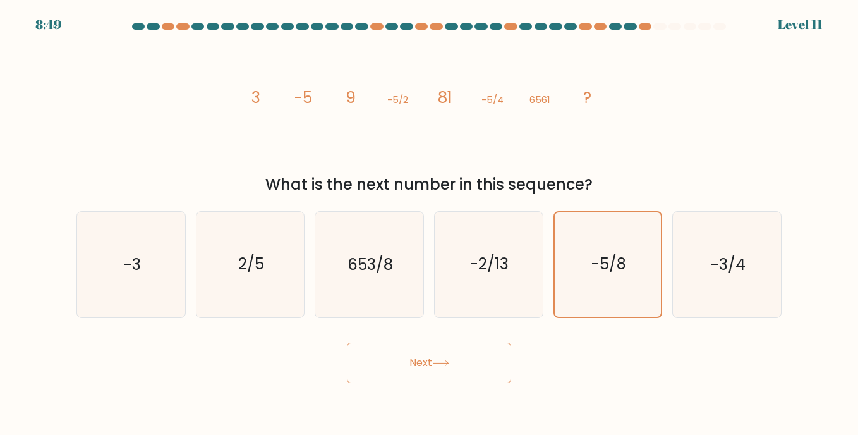
drag, startPoint x: 417, startPoint y: 363, endPoint x: 416, endPoint y: 356, distance: 7.0
click at [416, 362] on button "Next" at bounding box center [429, 363] width 164 height 40
click at [606, 267] on text "-5/8" at bounding box center [609, 264] width 35 height 22
click at [430, 224] on input "e. -5/8" at bounding box center [429, 220] width 1 height 6
click at [416, 380] on button "Next" at bounding box center [429, 363] width 164 height 40
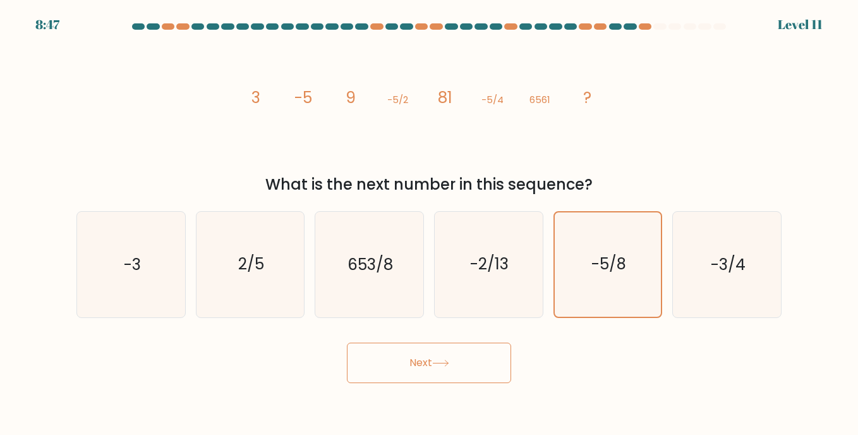
click at [442, 364] on icon at bounding box center [440, 363] width 17 height 7
drag, startPoint x: 429, startPoint y: 358, endPoint x: 421, endPoint y: 358, distance: 8.2
click at [422, 358] on button "Next" at bounding box center [429, 363] width 164 height 40
click at [417, 358] on button "Next" at bounding box center [429, 363] width 164 height 40
click at [416, 362] on button "Next" at bounding box center [429, 363] width 164 height 40
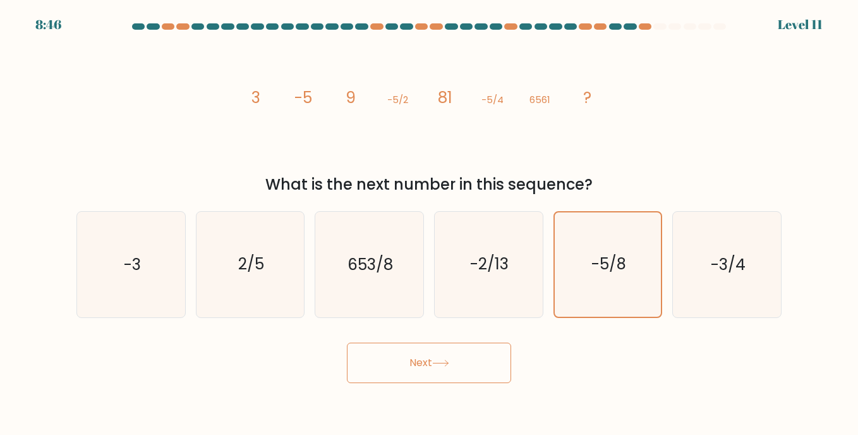
click at [418, 363] on button "Next" at bounding box center [429, 363] width 164 height 40
click at [731, 282] on icon "-3/4" at bounding box center [726, 264] width 105 height 105
click at [430, 224] on input "f. -3/4" at bounding box center [429, 220] width 1 height 6
radio input "true"
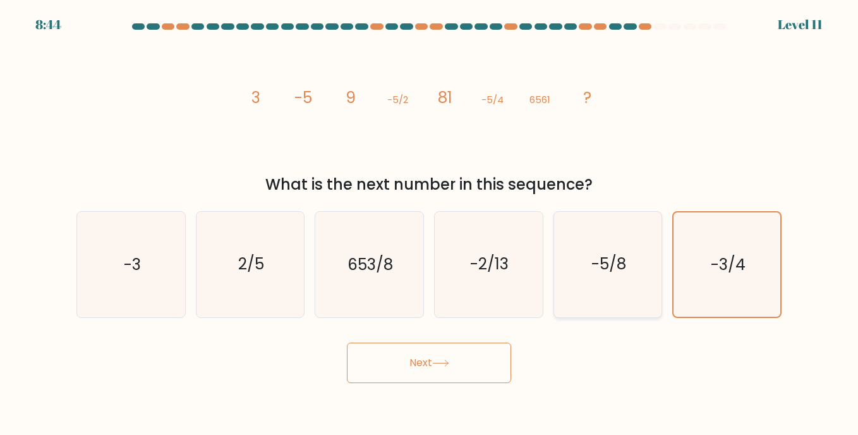
click at [617, 250] on icon "-5/8" at bounding box center [608, 264] width 105 height 105
click at [430, 224] on input "e. -5/8" at bounding box center [429, 220] width 1 height 6
radio input "true"
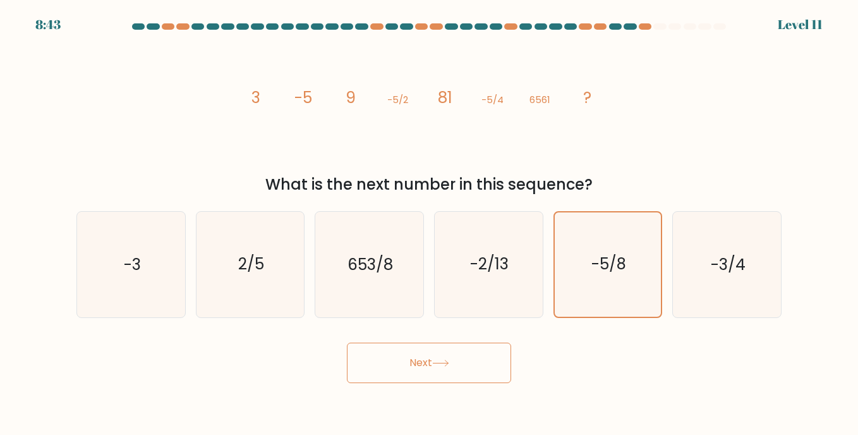
click at [432, 344] on button "Next" at bounding box center [429, 363] width 164 height 40
click at [412, 363] on button "Next" at bounding box center [429, 363] width 164 height 40
click at [410, 364] on button "Next" at bounding box center [429, 363] width 164 height 40
click at [410, 365] on button "Next" at bounding box center [429, 363] width 164 height 40
click at [638, 217] on icon "-5/8" at bounding box center [608, 264] width 104 height 104
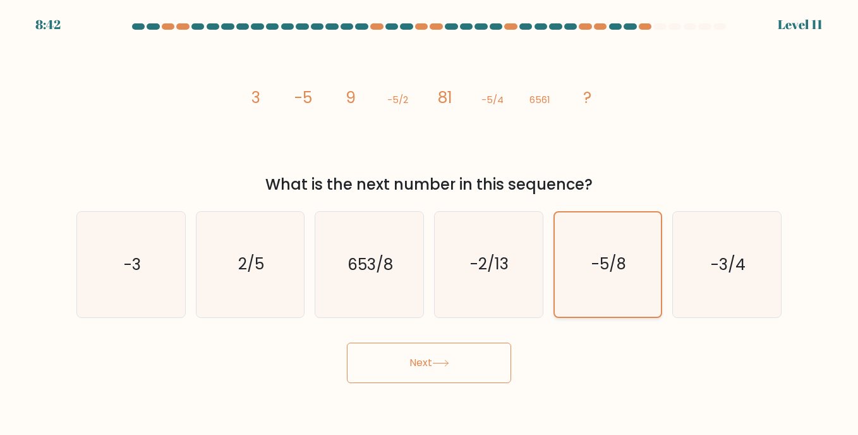
click at [430, 217] on input "e. -5/8" at bounding box center [429, 220] width 1 height 6
click at [725, 252] on icon "-3/4" at bounding box center [726, 264] width 105 height 105
click at [430, 224] on input "f. -3/4" at bounding box center [429, 220] width 1 height 6
radio input "true"
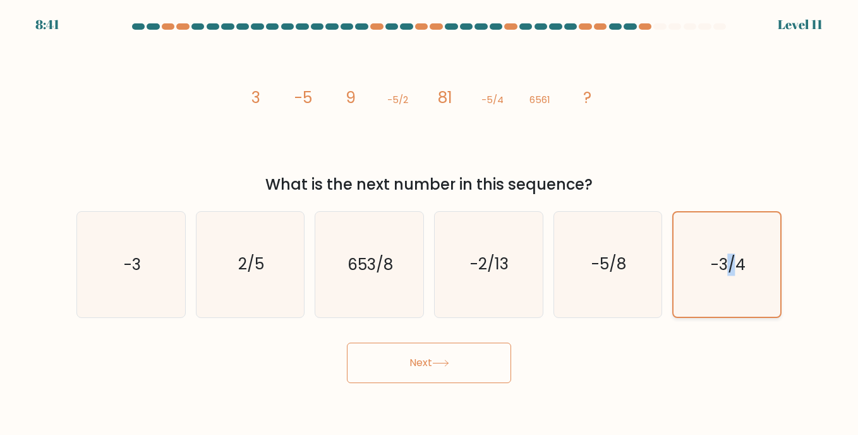
click at [725, 252] on icon "-3/4" at bounding box center [727, 264] width 104 height 104
click at [430, 224] on input "f. -3/4" at bounding box center [429, 220] width 1 height 6
drag, startPoint x: 315, startPoint y: 264, endPoint x: 394, endPoint y: 271, distance: 79.3
click at [328, 267] on div "653/8" at bounding box center [369, 264] width 109 height 106
click at [429, 224] on input "c. 653/8" at bounding box center [429, 220] width 1 height 6
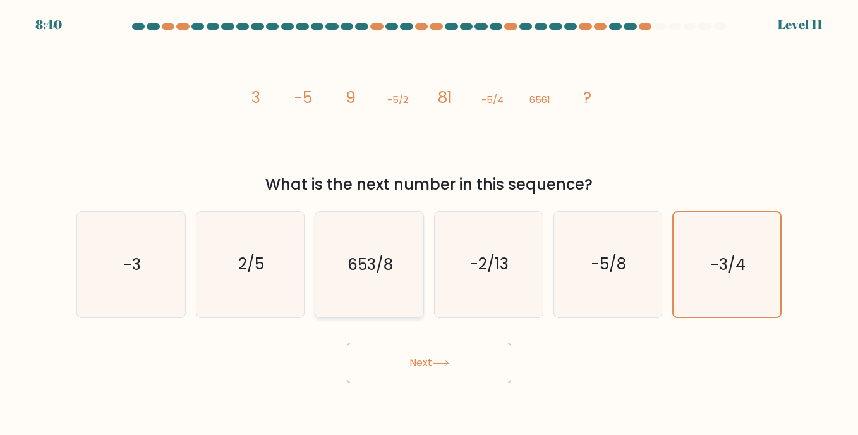
radio input "true"
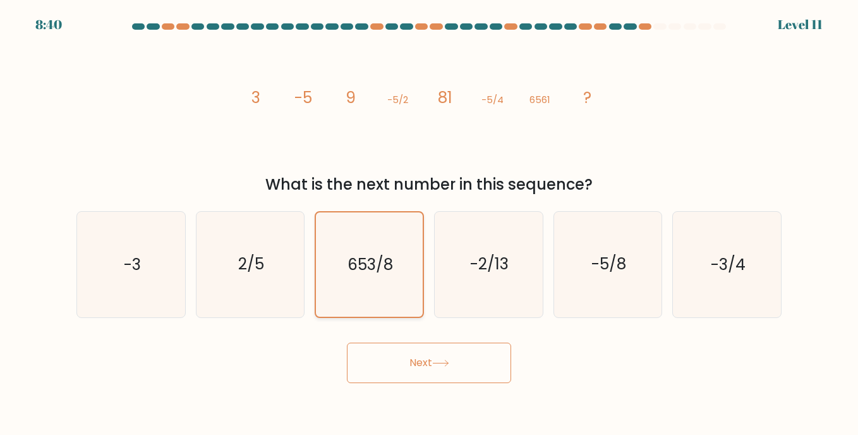
click at [396, 271] on icon "653/8" at bounding box center [369, 264] width 104 height 104
click at [429, 224] on input "c. 653/8" at bounding box center [429, 220] width 1 height 6
drag, startPoint x: 219, startPoint y: 265, endPoint x: 228, endPoint y: 267, distance: 8.9
click at [226, 267] on icon "2/5" at bounding box center [250, 264] width 105 height 105
click at [429, 224] on input "b. 2/5" at bounding box center [429, 220] width 1 height 6
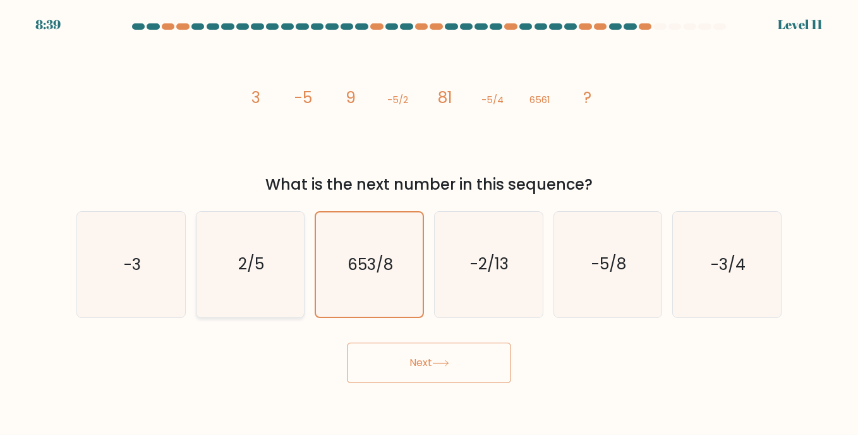
radio input "true"
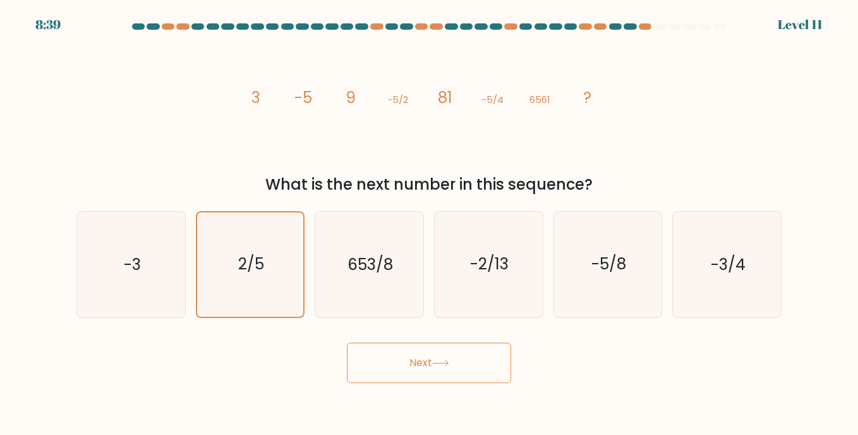
click at [449, 360] on icon at bounding box center [440, 363] width 17 height 7
drag, startPoint x: 620, startPoint y: 301, endPoint x: 619, endPoint y: 277, distance: 24.0
click at [620, 299] on icon "-5/8" at bounding box center [608, 264] width 105 height 105
click at [430, 224] on input "e. -5/8" at bounding box center [429, 220] width 1 height 6
radio input "true"
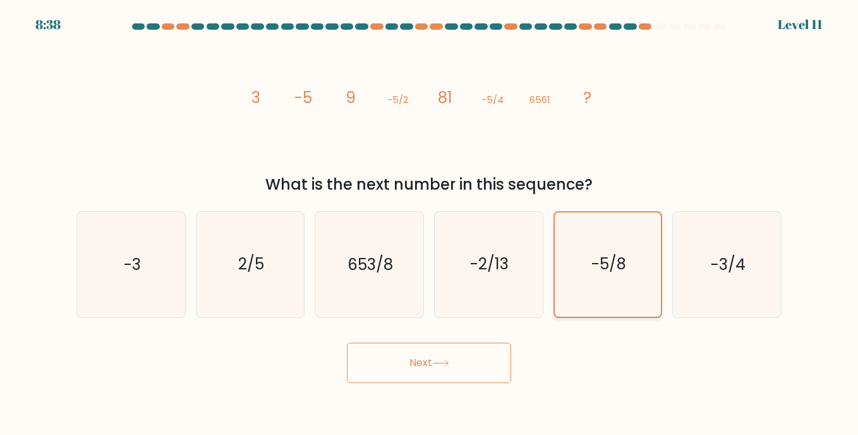
click at [619, 276] on icon "-5/8" at bounding box center [608, 264] width 104 height 104
click at [430, 224] on input "e. -5/8" at bounding box center [429, 220] width 1 height 6
click at [417, 365] on button "Next" at bounding box center [429, 363] width 164 height 40
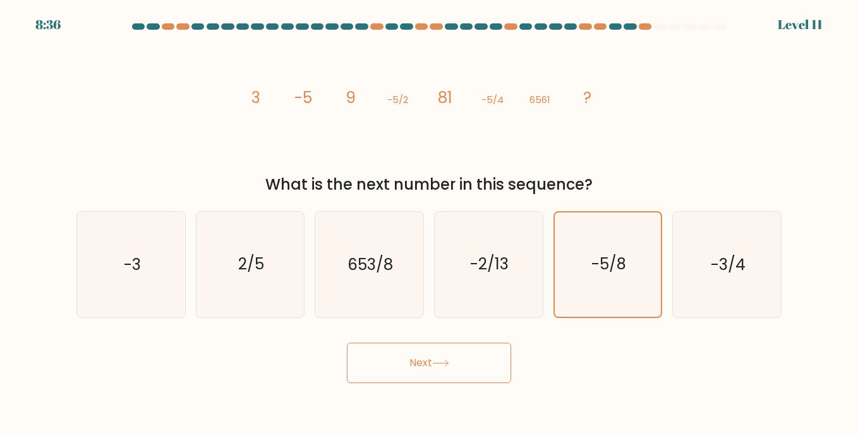
click at [417, 366] on button "Next" at bounding box center [429, 363] width 164 height 40
drag, startPoint x: 628, startPoint y: 277, endPoint x: 578, endPoint y: 255, distance: 54.9
click at [578, 255] on icon "-5/8" at bounding box center [608, 264] width 104 height 104
copy text "-5/8"
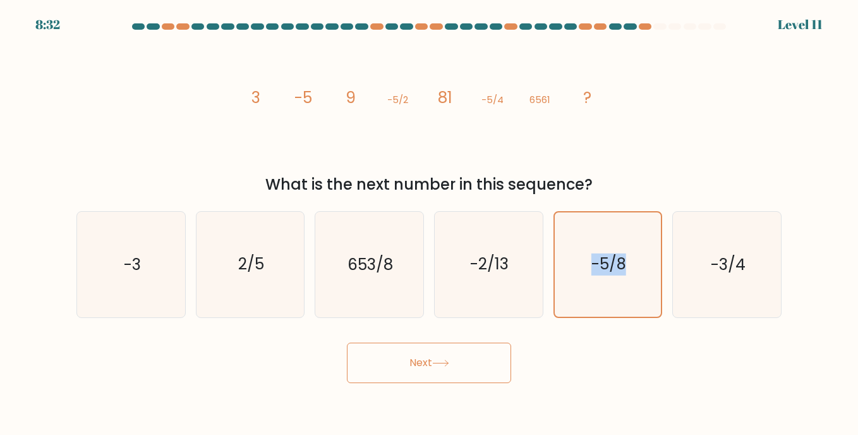
drag, startPoint x: 436, startPoint y: 376, endPoint x: 435, endPoint y: 368, distance: 7.7
click at [435, 372] on button "Next" at bounding box center [429, 363] width 164 height 40
click at [435, 368] on button "Next" at bounding box center [429, 363] width 164 height 40
drag, startPoint x: 435, startPoint y: 368, endPoint x: 429, endPoint y: 359, distance: 11.4
click at [435, 366] on button "Next" at bounding box center [429, 363] width 164 height 40
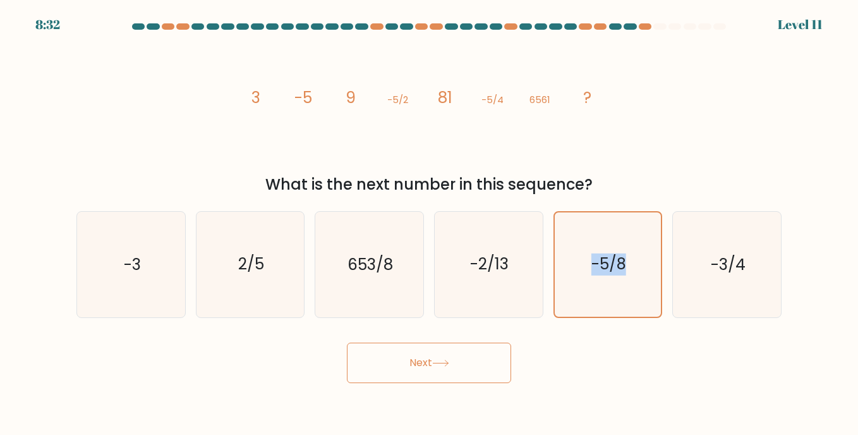
drag, startPoint x: 429, startPoint y: 359, endPoint x: 427, endPoint y: 303, distance: 55.6
click at [429, 324] on form at bounding box center [429, 203] width 858 height 360
click at [363, 145] on icon "image/svg+xml 3 -5 9 -5/2 81 -5/4 6561 ?" at bounding box center [429, 103] width 379 height 130
drag, startPoint x: 363, startPoint y: 145, endPoint x: 367, endPoint y: 138, distance: 7.6
click at [367, 138] on icon "image/svg+xml 3 -5 9 -5/2 81 -5/4 6561 ?" at bounding box center [429, 103] width 379 height 130
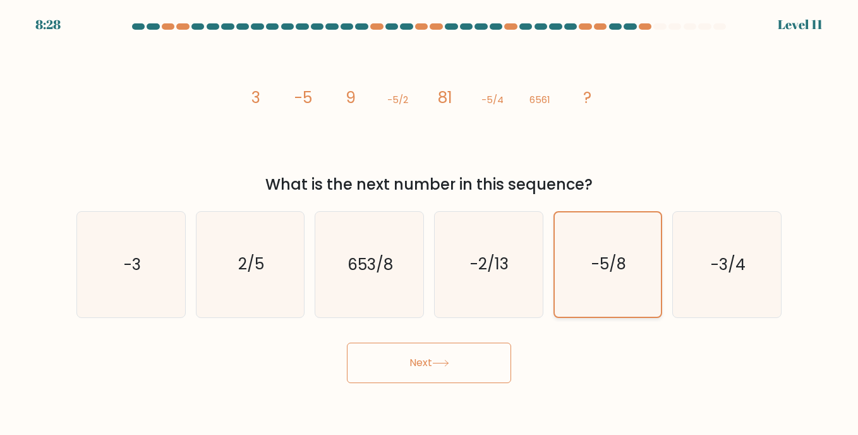
click at [614, 266] on text "-5/8" at bounding box center [609, 264] width 35 height 22
click at [430, 224] on input "e. -5/8" at bounding box center [429, 220] width 1 height 6
click at [611, 270] on text "-5/8" at bounding box center [609, 264] width 35 height 22
click at [430, 224] on input "e. -5/8" at bounding box center [429, 220] width 1 height 6
click at [611, 270] on text "-5/8" at bounding box center [609, 264] width 35 height 22
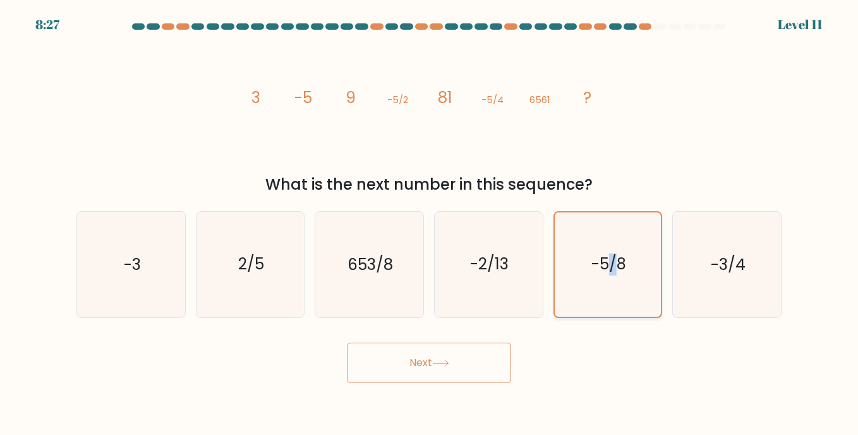
click at [430, 224] on input "e. -5/8" at bounding box center [429, 220] width 1 height 6
drag, startPoint x: 611, startPoint y: 270, endPoint x: 562, endPoint y: 83, distance: 192.9
click at [563, 82] on icon "image/svg+xml 3 -5 9 -5/2 81 -5/4 6561 ?" at bounding box center [429, 103] width 379 height 130
click at [547, 95] on tspan "6561" at bounding box center [540, 99] width 21 height 13
click at [609, 271] on text "-5/8" at bounding box center [609, 264] width 35 height 22
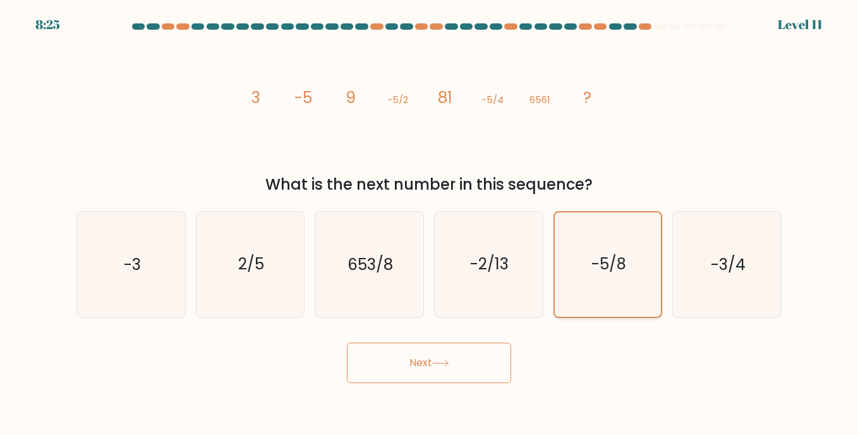
click at [430, 224] on input "e. -5/8" at bounding box center [429, 220] width 1 height 6
drag, startPoint x: 636, startPoint y: 271, endPoint x: 618, endPoint y: 271, distance: 17.7
click at [630, 271] on icon "-5/8" at bounding box center [608, 264] width 105 height 105
click at [430, 224] on input "e. -5/8" at bounding box center [429, 220] width 1 height 6
radio input "true"
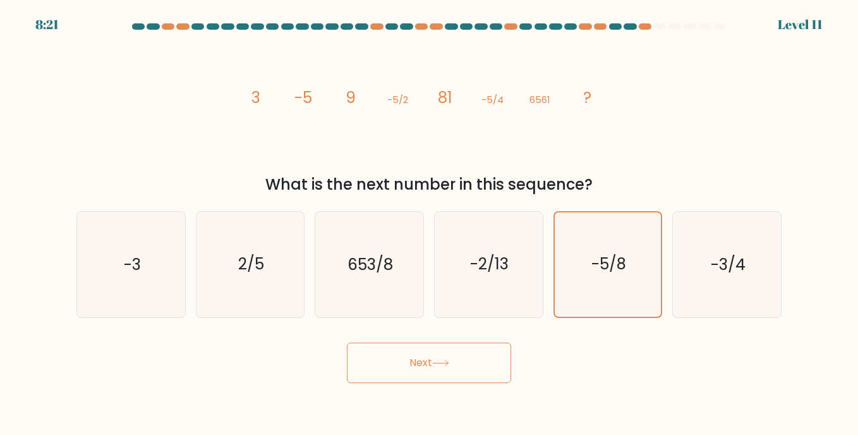
click at [454, 365] on button "Next" at bounding box center [429, 363] width 164 height 40
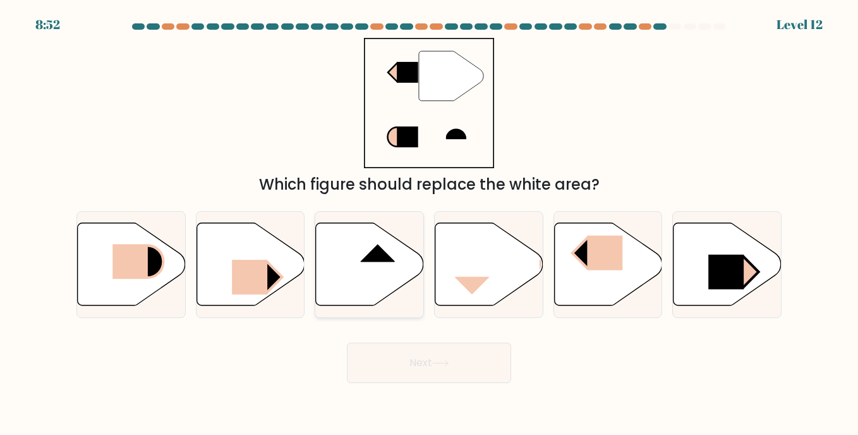
click at [374, 287] on icon at bounding box center [370, 264] width 108 height 83
click at [429, 224] on input "c." at bounding box center [429, 220] width 1 height 6
radio input "true"
click at [406, 358] on button "Next" at bounding box center [429, 363] width 164 height 40
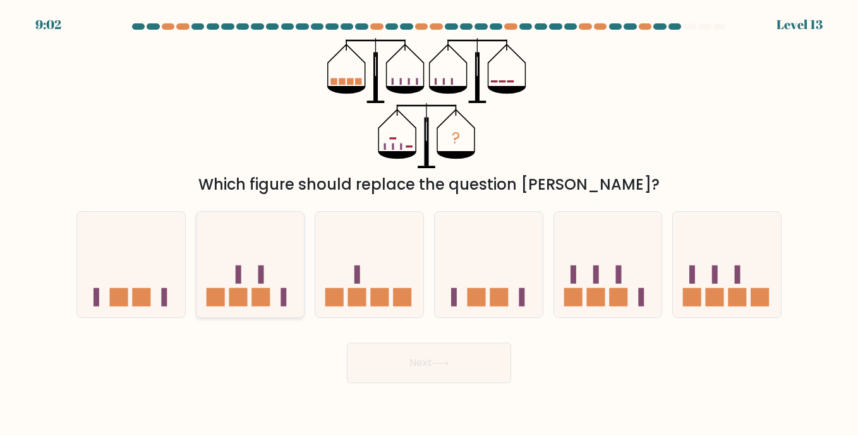
click at [264, 283] on rect at bounding box center [261, 274] width 6 height 18
click at [429, 224] on input "b." at bounding box center [429, 220] width 1 height 6
radio input "true"
click at [440, 362] on icon at bounding box center [440, 363] width 17 height 7
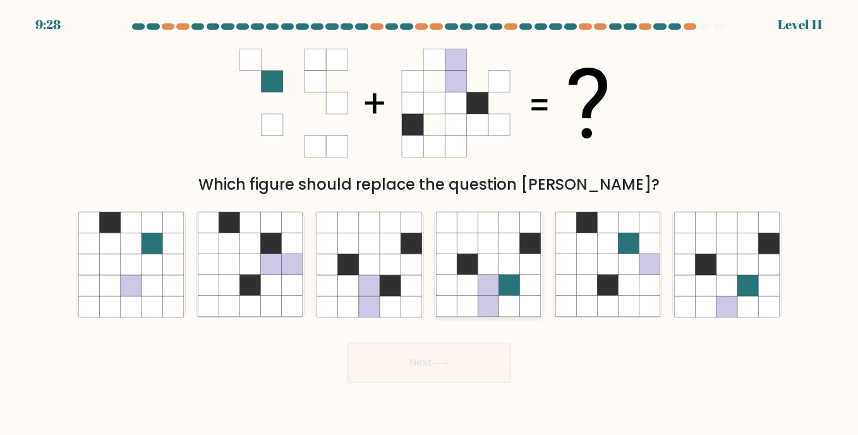
click at [489, 293] on icon at bounding box center [488, 285] width 21 height 21
click at [430, 224] on input "d." at bounding box center [429, 220] width 1 height 6
radio input "true"
click at [479, 363] on button "Next" at bounding box center [429, 363] width 164 height 40
click at [401, 363] on button "Next" at bounding box center [429, 363] width 164 height 40
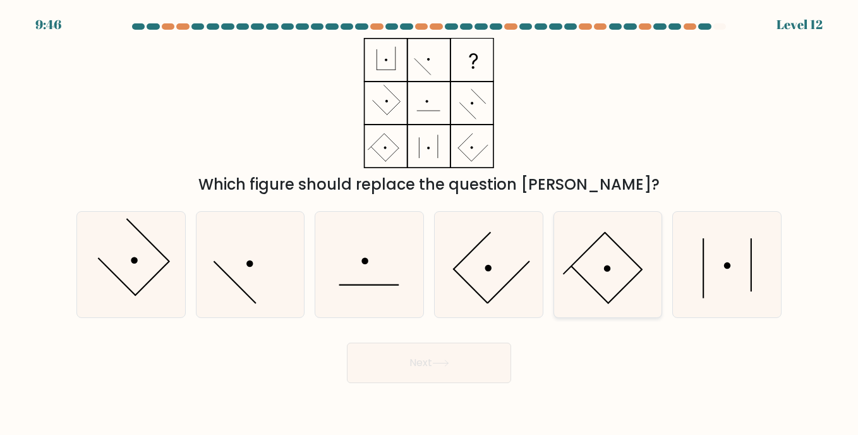
click at [587, 272] on icon at bounding box center [608, 264] width 105 height 105
click at [430, 224] on input "e." at bounding box center [429, 220] width 1 height 6
radio input "true"
click at [470, 347] on button "Next" at bounding box center [429, 363] width 164 height 40
click at [424, 357] on button "Next" at bounding box center [429, 363] width 164 height 40
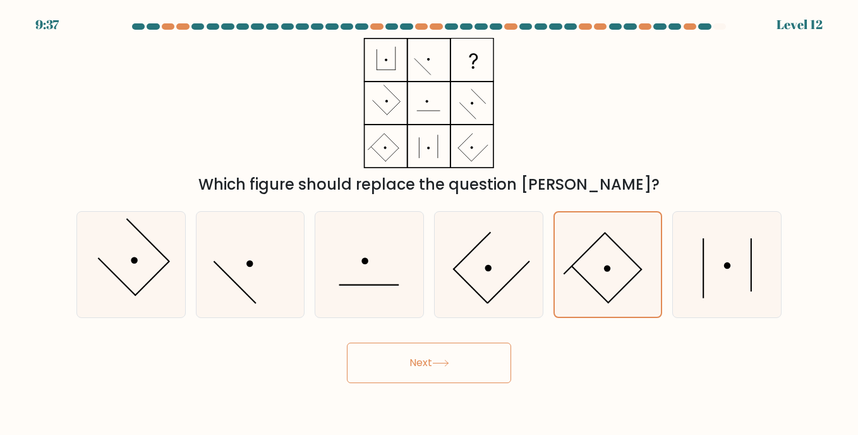
click at [415, 363] on button "Next" at bounding box center [429, 363] width 164 height 40
click at [427, 363] on button "Next" at bounding box center [429, 363] width 164 height 40
click at [733, 284] on icon at bounding box center [726, 264] width 105 height 105
click at [430, 224] on input "f." at bounding box center [429, 220] width 1 height 6
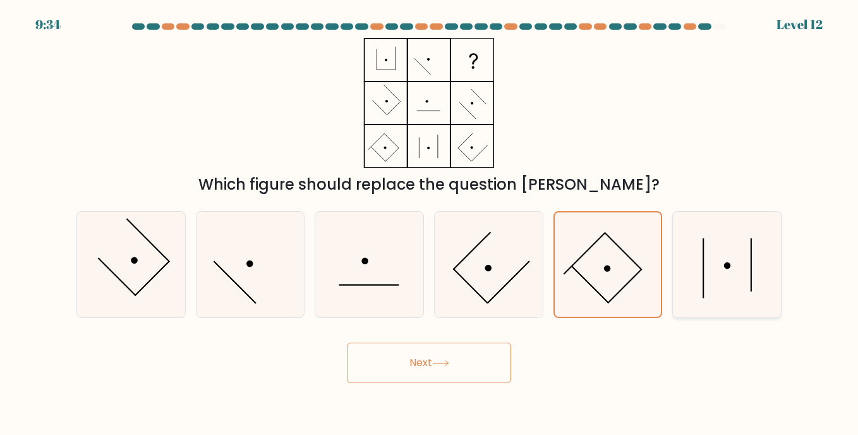
radio input "true"
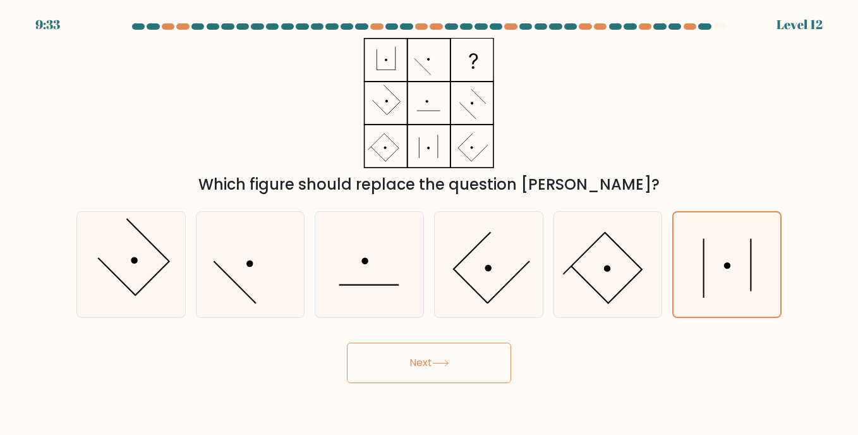
click at [424, 375] on button "Next" at bounding box center [429, 363] width 164 height 40
click at [632, 255] on icon at bounding box center [608, 264] width 105 height 105
click at [430, 224] on input "e." at bounding box center [429, 220] width 1 height 6
radio input "true"
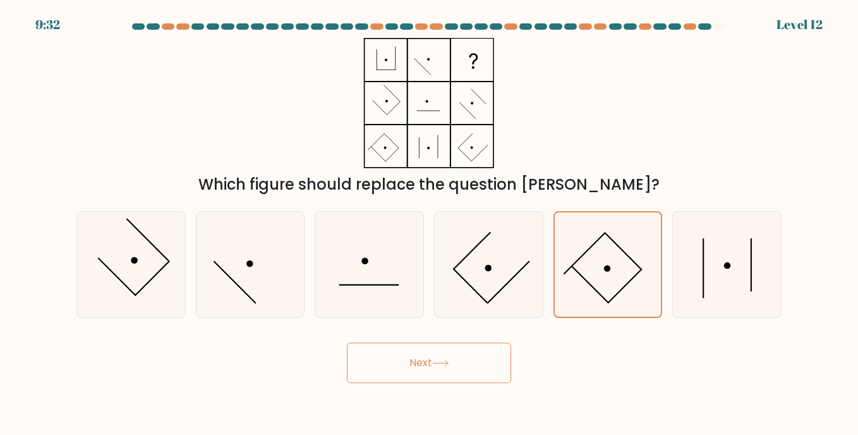
click at [415, 366] on button "Next" at bounding box center [429, 363] width 164 height 40
click at [442, 357] on button "Next" at bounding box center [429, 363] width 164 height 40
click at [442, 358] on button "Next" at bounding box center [429, 363] width 164 height 40
click at [600, 273] on icon at bounding box center [608, 264] width 104 height 104
click at [430, 224] on input "e." at bounding box center [429, 220] width 1 height 6
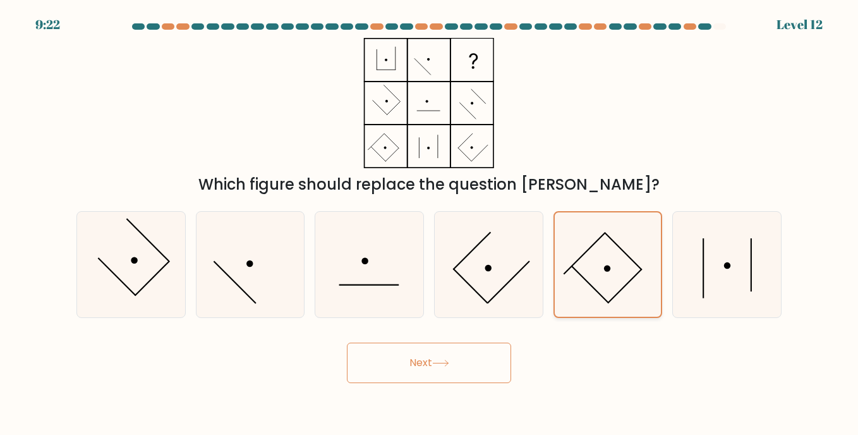
click at [600, 273] on icon at bounding box center [608, 264] width 104 height 104
click at [430, 224] on input "e." at bounding box center [429, 220] width 1 height 6
click at [600, 273] on icon at bounding box center [608, 264] width 104 height 104
click at [430, 224] on input "e." at bounding box center [429, 220] width 1 height 6
click at [477, 362] on button "Next" at bounding box center [429, 363] width 164 height 40
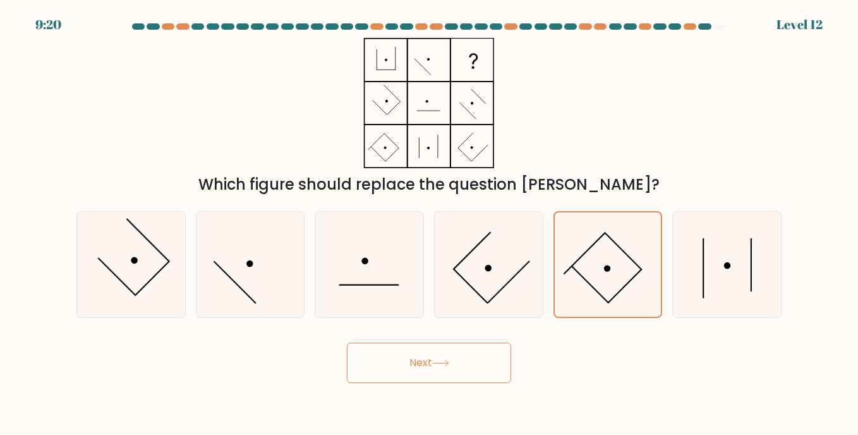
drag, startPoint x: 421, startPoint y: 361, endPoint x: 502, endPoint y: 320, distance: 90.7
click at [465, 336] on div "Next" at bounding box center [429, 358] width 720 height 50
click at [593, 268] on icon at bounding box center [608, 264] width 104 height 104
click at [430, 224] on input "e." at bounding box center [429, 220] width 1 height 6
click at [593, 268] on icon at bounding box center [608, 264] width 104 height 104
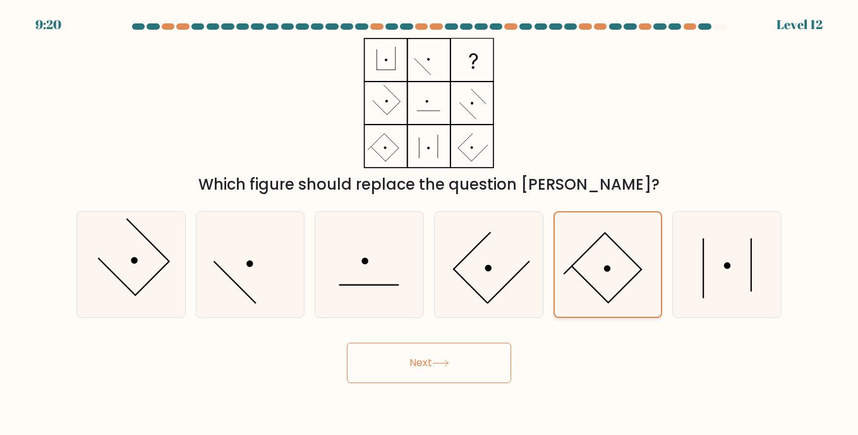
click at [430, 224] on input "e." at bounding box center [429, 220] width 1 height 6
drag, startPoint x: 593, startPoint y: 268, endPoint x: 588, endPoint y: 293, distance: 25.9
click at [588, 293] on icon at bounding box center [608, 264] width 104 height 104
click at [430, 224] on input "e." at bounding box center [429, 220] width 1 height 6
click at [597, 271] on icon at bounding box center [608, 264] width 104 height 104
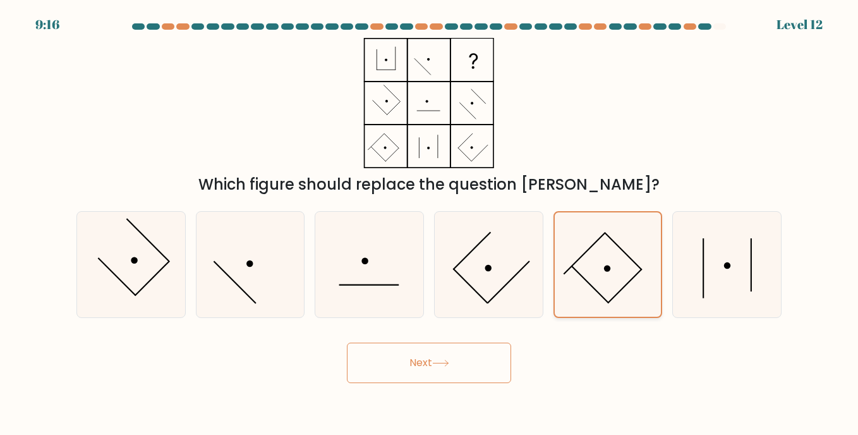
click at [430, 224] on input "e." at bounding box center [429, 220] width 1 height 6
click at [421, 356] on button "Next" at bounding box center [429, 363] width 164 height 40
click at [422, 356] on button "Next" at bounding box center [429, 363] width 164 height 40
click at [422, 357] on button "Next" at bounding box center [429, 363] width 164 height 40
click at [229, 47] on div "Which figure should replace the question mark?" at bounding box center [429, 117] width 720 height 158
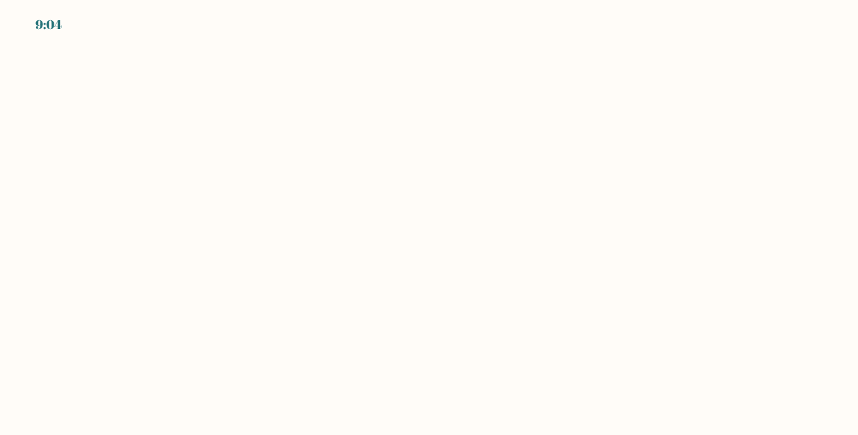
click at [523, 220] on body "9:04" at bounding box center [429, 217] width 858 height 435
click at [437, 188] on body "9:02" at bounding box center [429, 217] width 858 height 435
click at [586, 288] on body "9:02" at bounding box center [429, 217] width 858 height 435
click at [437, 127] on body "8:54" at bounding box center [429, 217] width 858 height 435
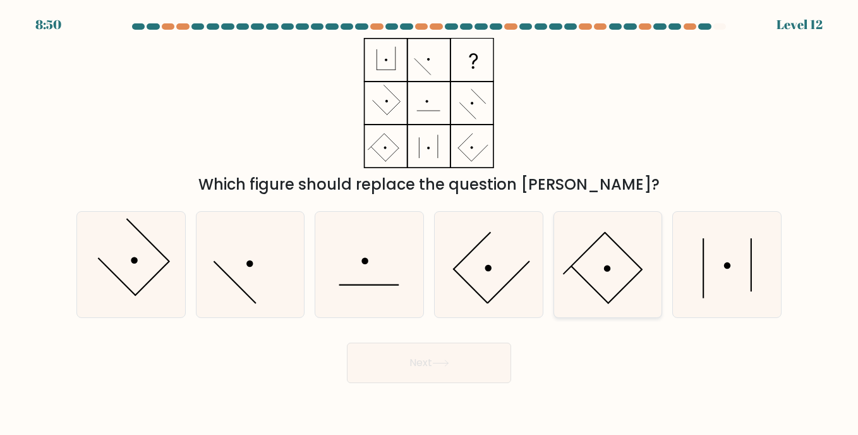
click at [616, 288] on icon at bounding box center [608, 264] width 105 height 105
click at [430, 224] on input "e." at bounding box center [429, 220] width 1 height 6
radio input "true"
click at [459, 364] on button "Next" at bounding box center [429, 363] width 164 height 40
click at [442, 364] on icon at bounding box center [440, 363] width 17 height 7
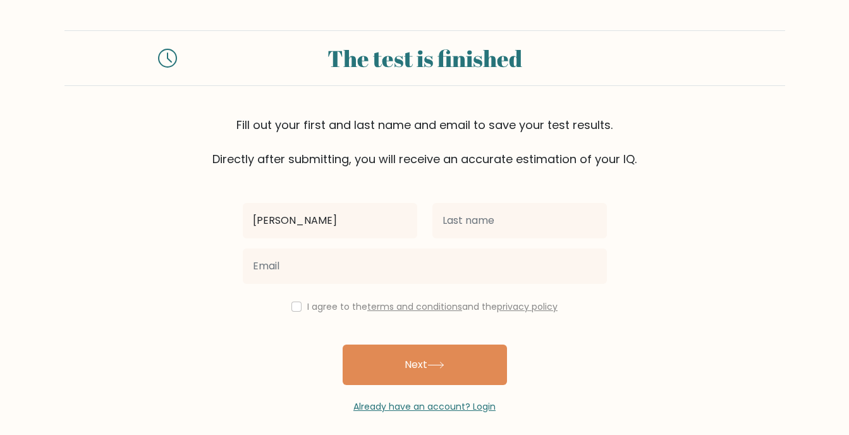
type input "[PERSON_NAME] [PERSON_NAME]"
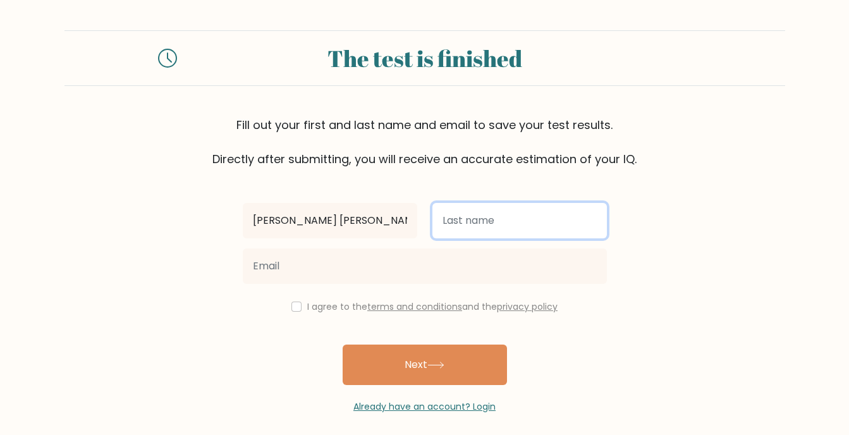
click at [494, 209] on input "text" at bounding box center [519, 220] width 174 height 35
type input "Velayo"
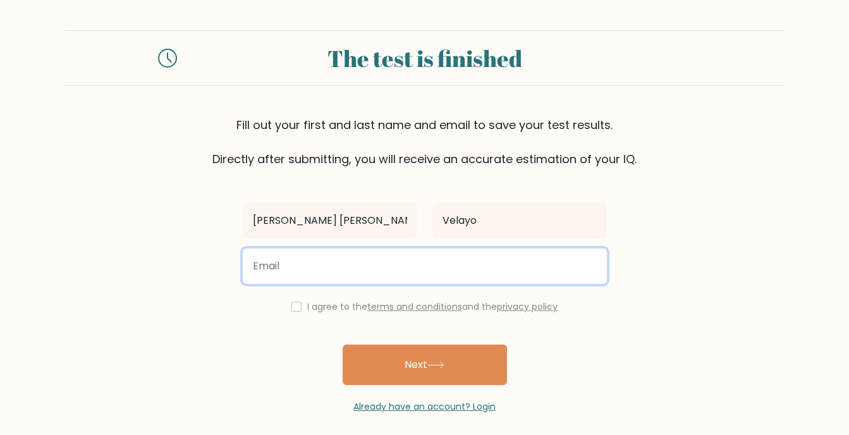
click at [310, 270] on input "email" at bounding box center [425, 265] width 364 height 35
click at [304, 277] on input "email" at bounding box center [425, 265] width 364 height 35
type input "shielavelayo.va@gmail.com"
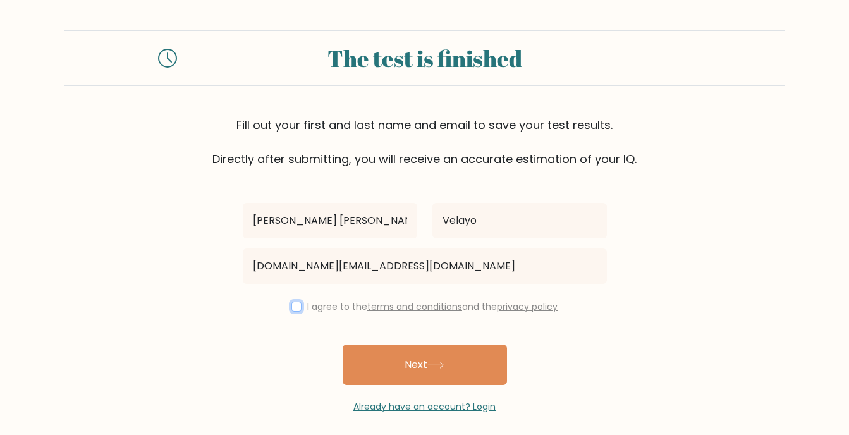
click at [295, 303] on input "checkbox" at bounding box center [296, 306] width 10 height 10
checkbox input "true"
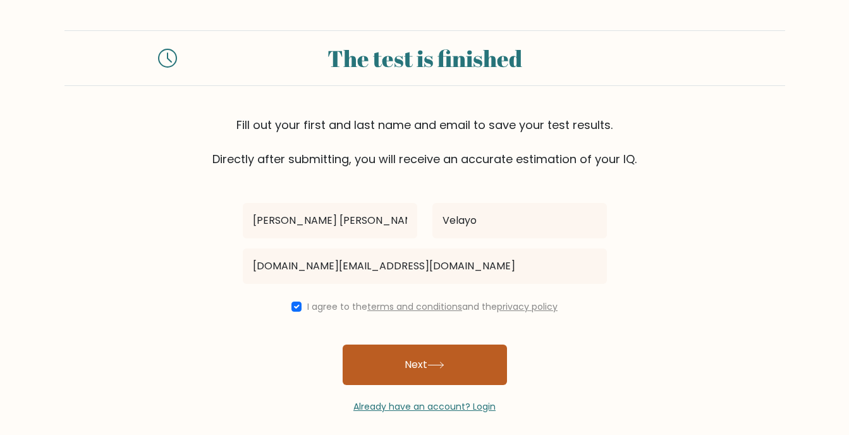
click at [369, 351] on button "Next" at bounding box center [425, 364] width 164 height 40
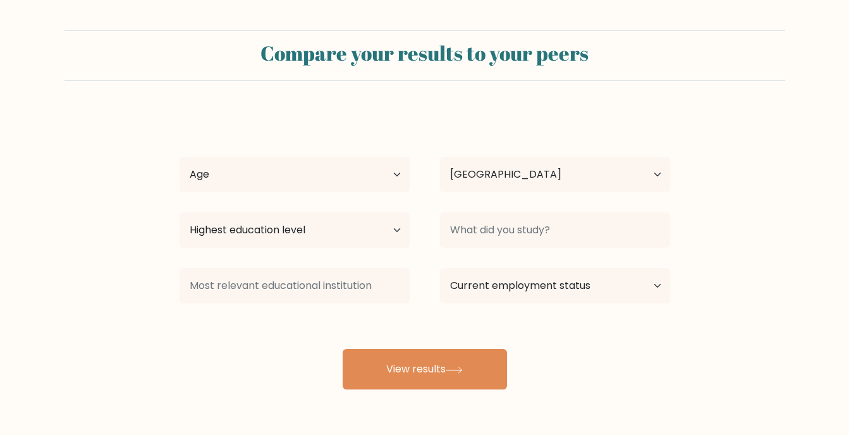
select select "PH"
click at [333, 172] on select "Age Under [DEMOGRAPHIC_DATA] [DEMOGRAPHIC_DATA] [DEMOGRAPHIC_DATA] [DEMOGRAPHIC…" at bounding box center [294, 174] width 230 height 35
select select "35_44"
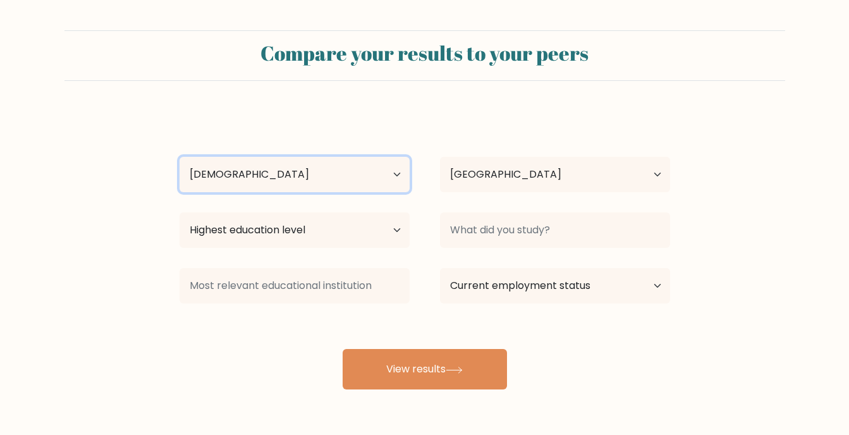
click at [179, 157] on select "Age Under [DEMOGRAPHIC_DATA] [DEMOGRAPHIC_DATA] [DEMOGRAPHIC_DATA] [DEMOGRAPHIC…" at bounding box center [294, 174] width 230 height 35
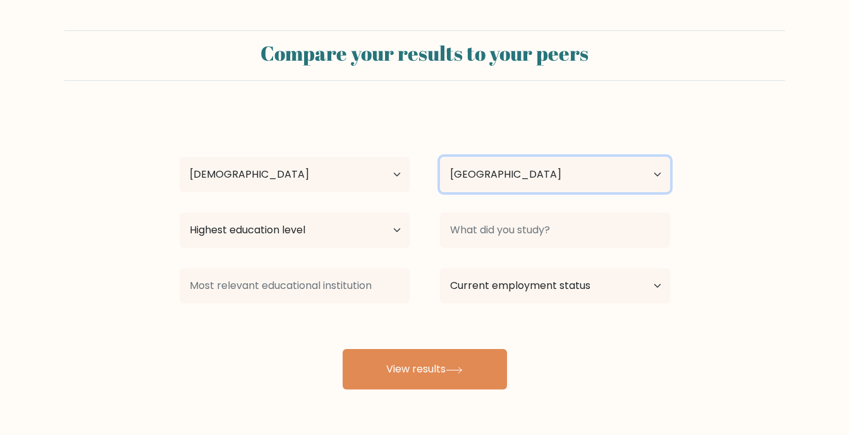
click at [485, 171] on select "Country [GEOGRAPHIC_DATA] [GEOGRAPHIC_DATA] [GEOGRAPHIC_DATA] [US_STATE] [GEOGR…" at bounding box center [555, 174] width 230 height 35
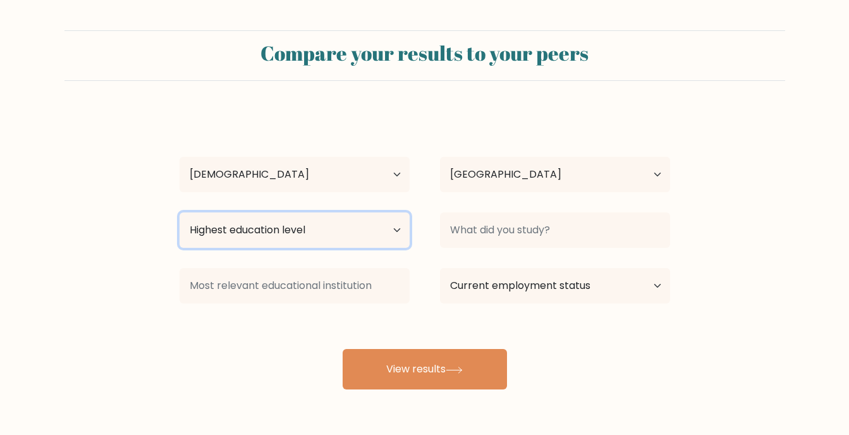
click at [285, 221] on select "Highest education level No schooling Primary Lower Secondary Upper Secondary Oc…" at bounding box center [294, 229] width 230 height 35
select select "upper_secondary"
click at [179, 212] on select "Highest education level No schooling Primary Lower Secondary Upper Secondary Oc…" at bounding box center [294, 229] width 230 height 35
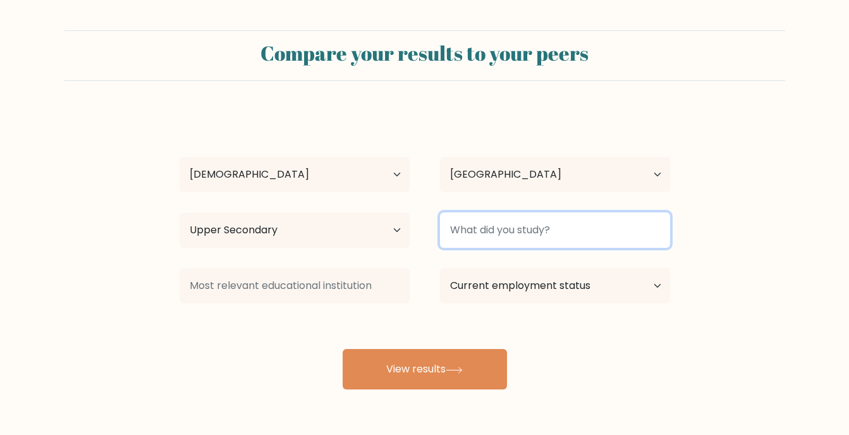
click at [525, 233] on input at bounding box center [555, 229] width 230 height 35
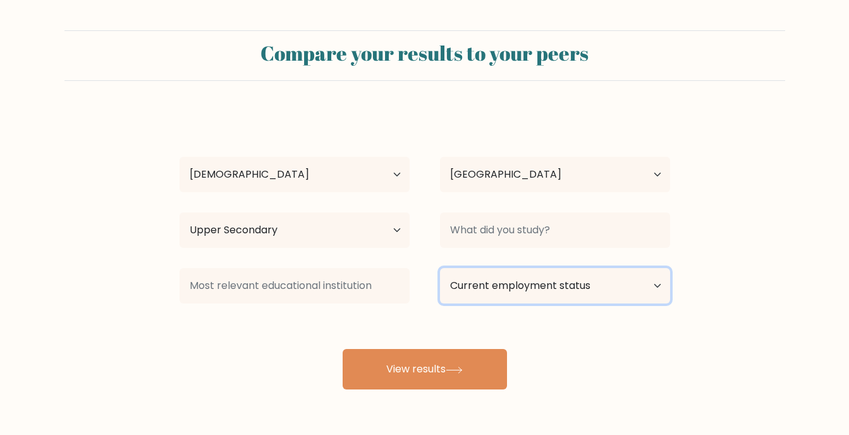
click at [514, 281] on select "Current employment status Employed Student Retired Other / prefer not to answer" at bounding box center [555, 285] width 230 height 35
select select "other"
click at [440, 268] on select "Current employment status Employed Student Retired Other / prefer not to answer" at bounding box center [555, 285] width 230 height 35
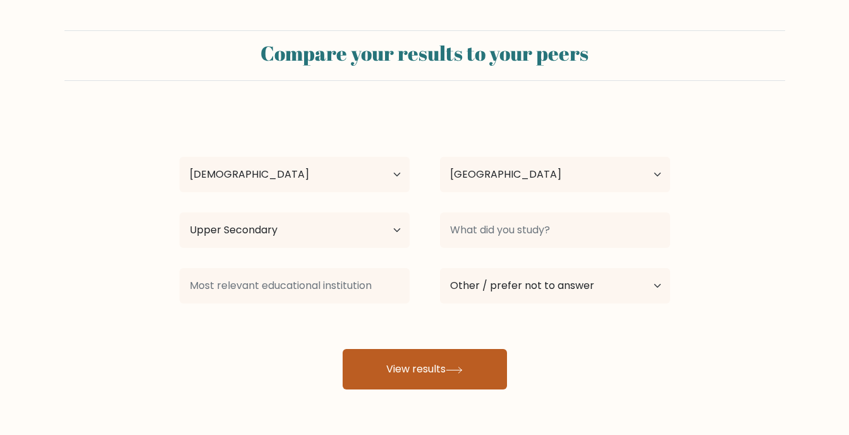
click at [380, 362] on button "View results" at bounding box center [425, 369] width 164 height 40
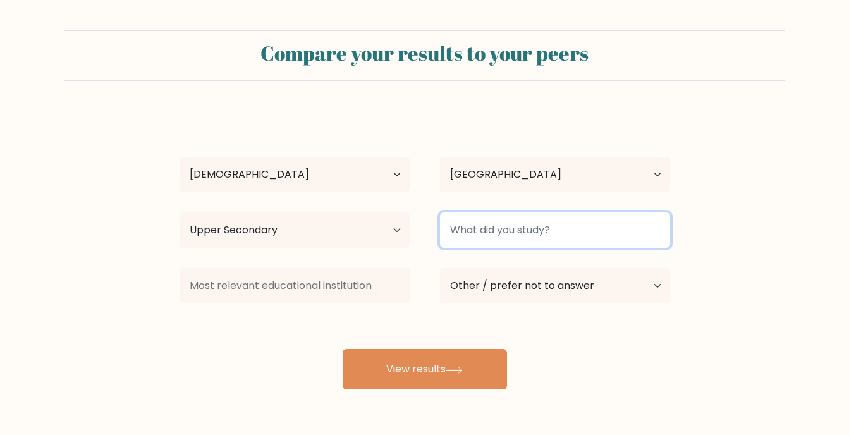
click at [485, 233] on input at bounding box center [555, 229] width 230 height 35
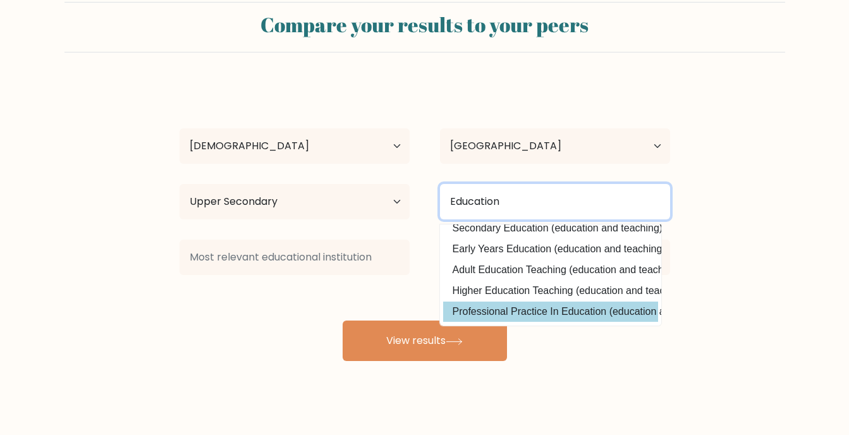
scroll to position [44, 0]
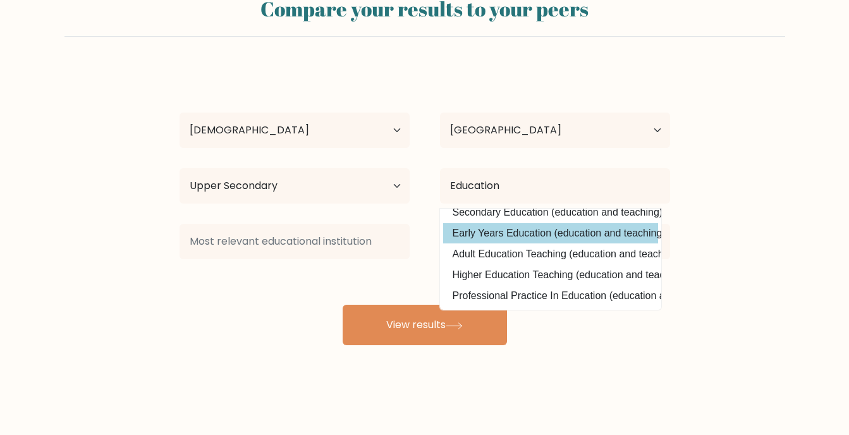
click at [501, 225] on option "Early Years Education (education and teaching)" at bounding box center [550, 233] width 215 height 20
type input "Early Years Education"
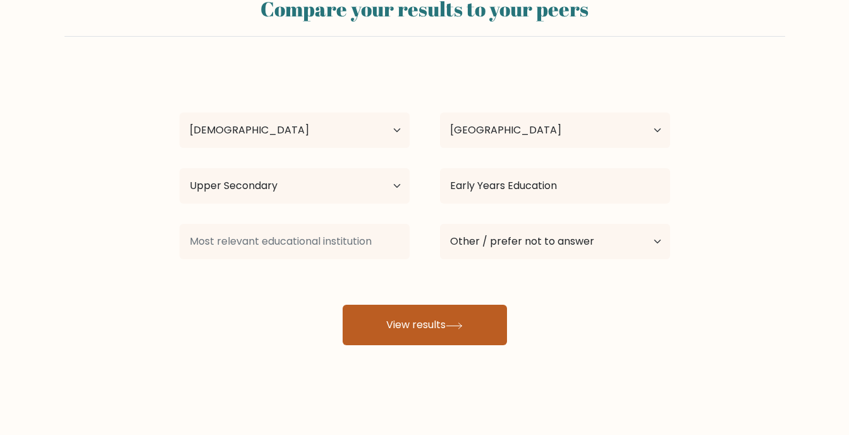
click at [463, 327] on icon at bounding box center [454, 325] width 17 height 7
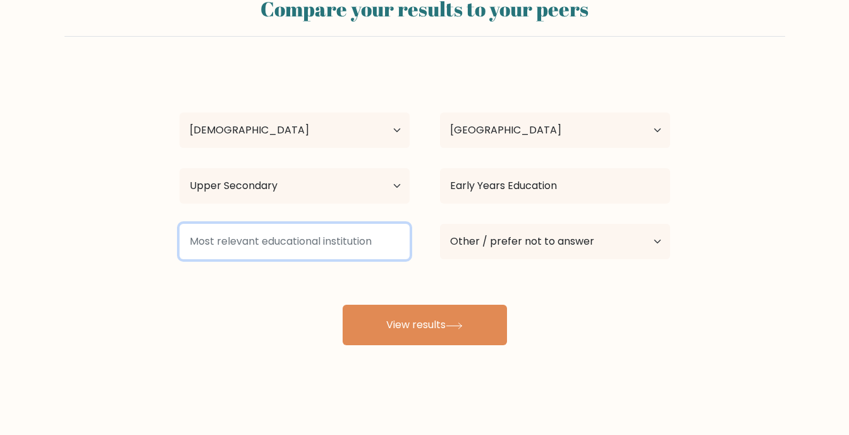
click at [336, 237] on input at bounding box center [294, 241] width 230 height 35
type input "R"
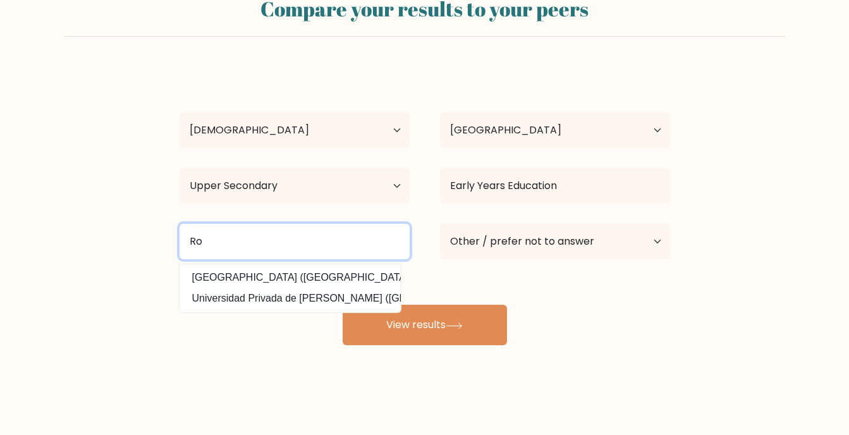
type input "R"
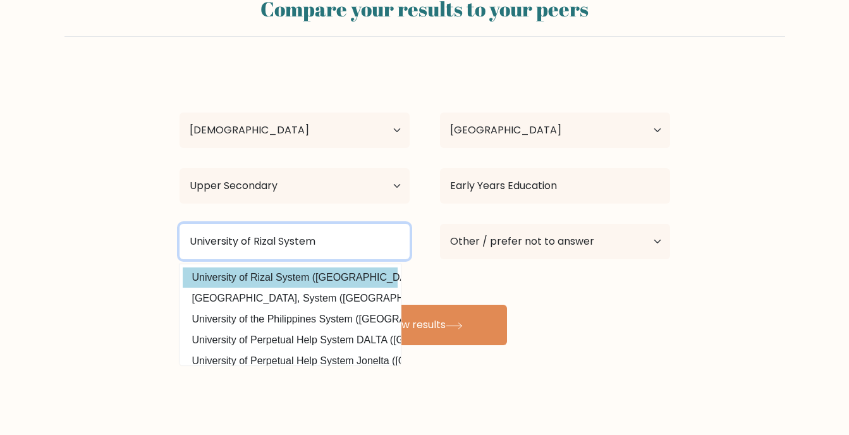
type input "University of Rizal System"
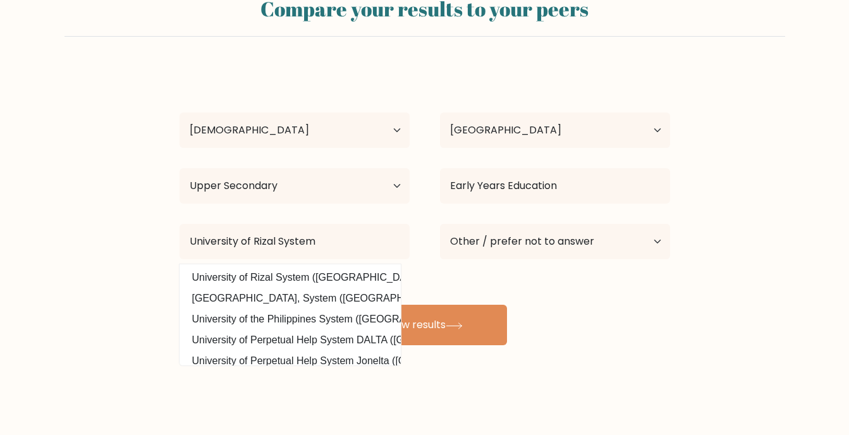
click at [370, 277] on option "University of Rizal System (Philippines)" at bounding box center [290, 277] width 215 height 20
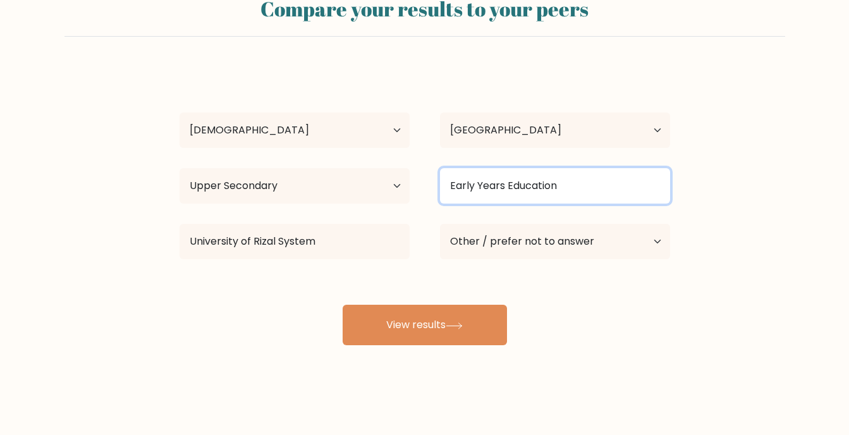
click at [532, 186] on input "Early Years Education" at bounding box center [555, 185] width 230 height 35
click at [522, 185] on input "Early Years Education" at bounding box center [555, 185] width 230 height 35
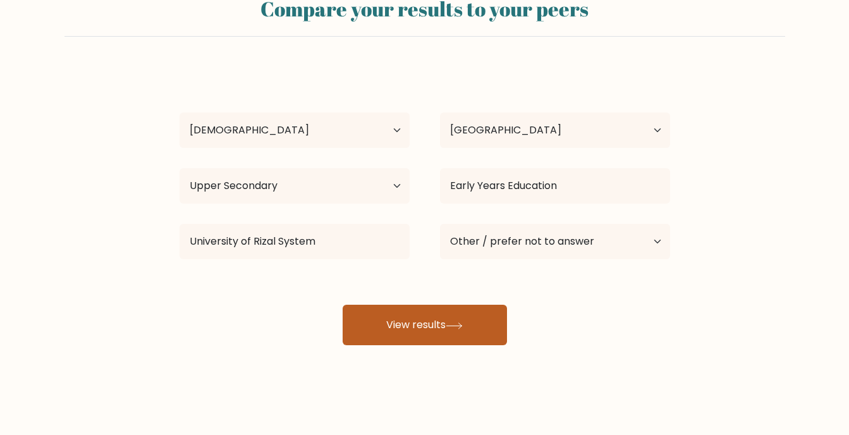
click at [477, 320] on button "View results" at bounding box center [425, 325] width 164 height 40
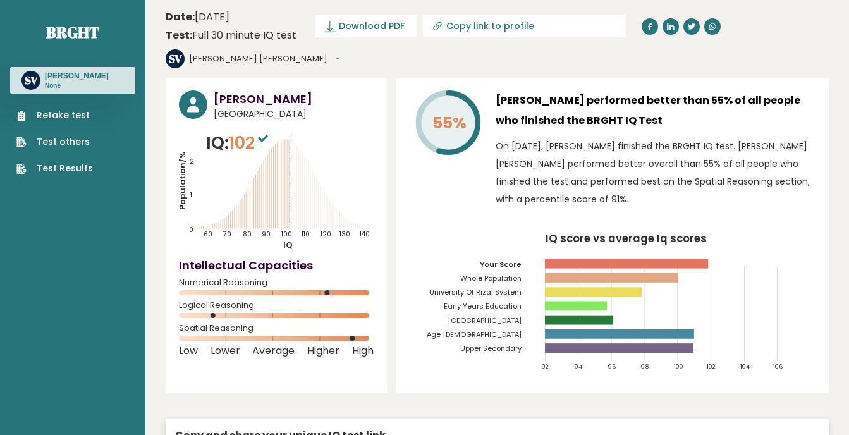
drag, startPoint x: 355, startPoint y: 26, endPoint x: 391, endPoint y: 47, distance: 41.4
click at [355, 26] on span "Download PDF" at bounding box center [372, 26] width 66 height 13
click at [516, 25] on input "Copy link to profile" at bounding box center [545, 26] width 172 height 10
type input "[URL][DOMAIN_NAME][PERSON_NAME]"
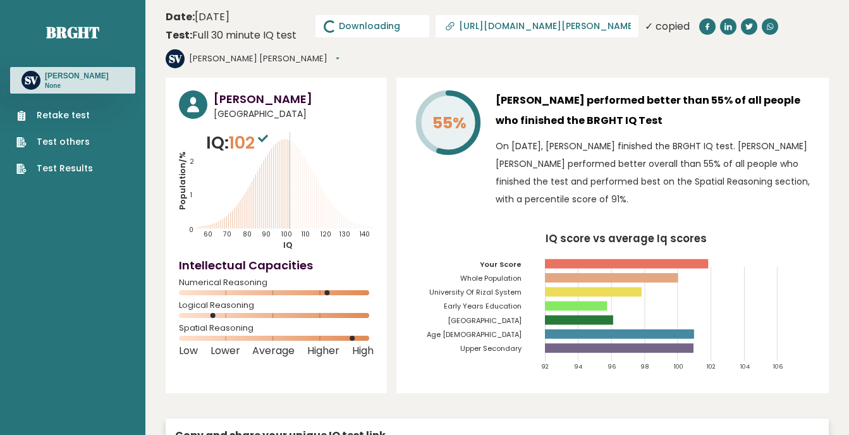
click at [367, 27] on span "Downloading... Downloading" at bounding box center [372, 26] width 114 height 22
